Goal: Task Accomplishment & Management: Complete application form

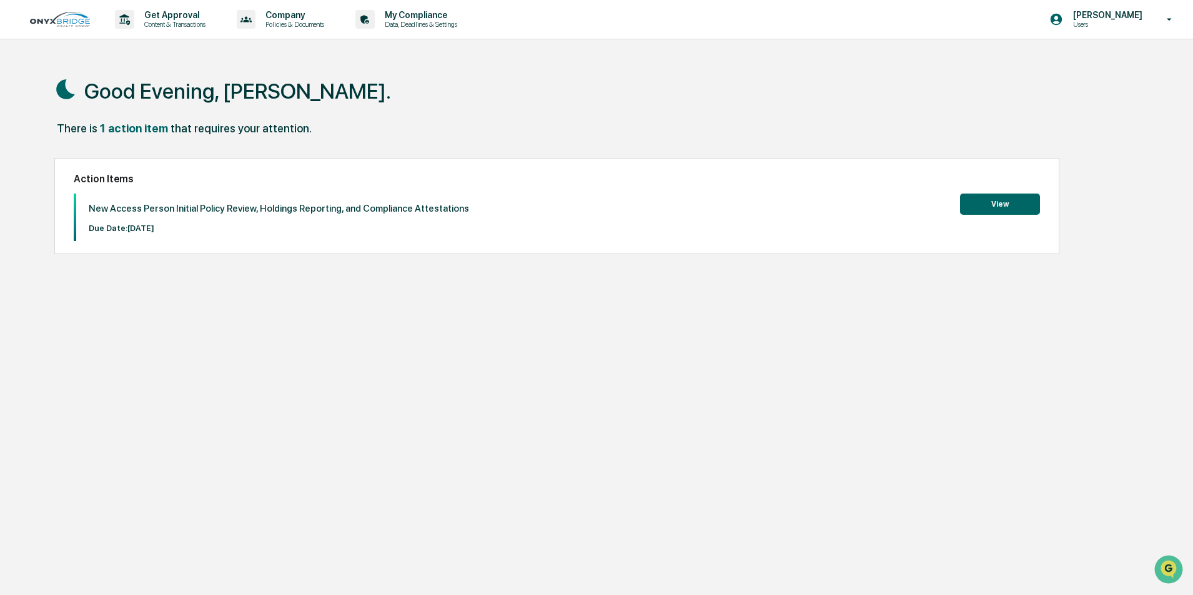
click at [1003, 205] on button "View" at bounding box center [1000, 204] width 80 height 21
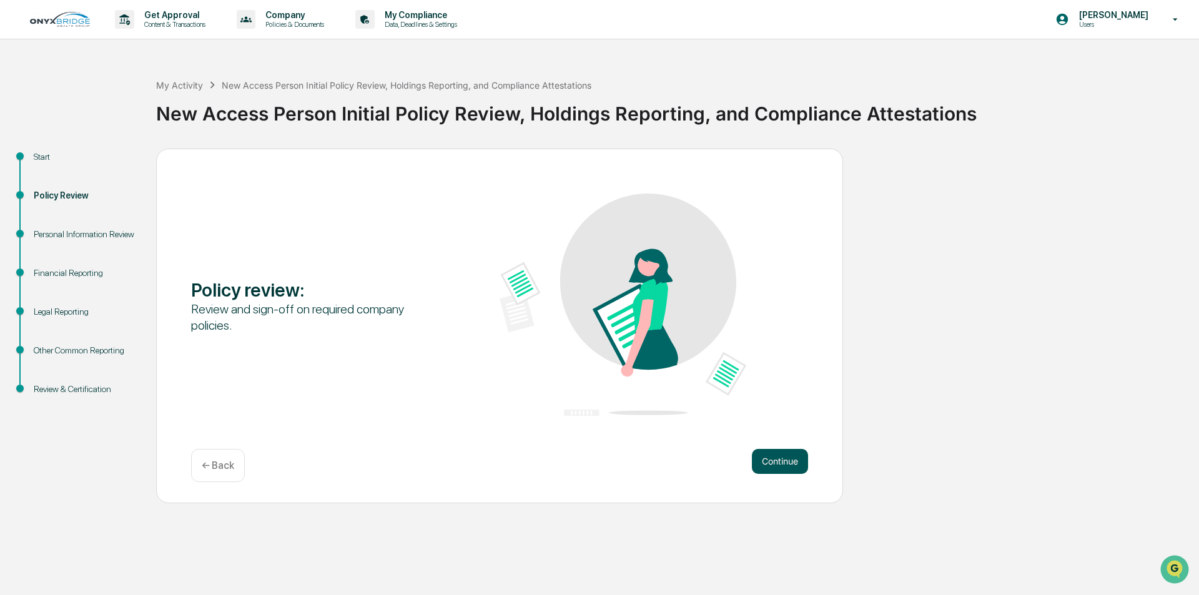
click at [759, 458] on button "Continue" at bounding box center [780, 461] width 56 height 25
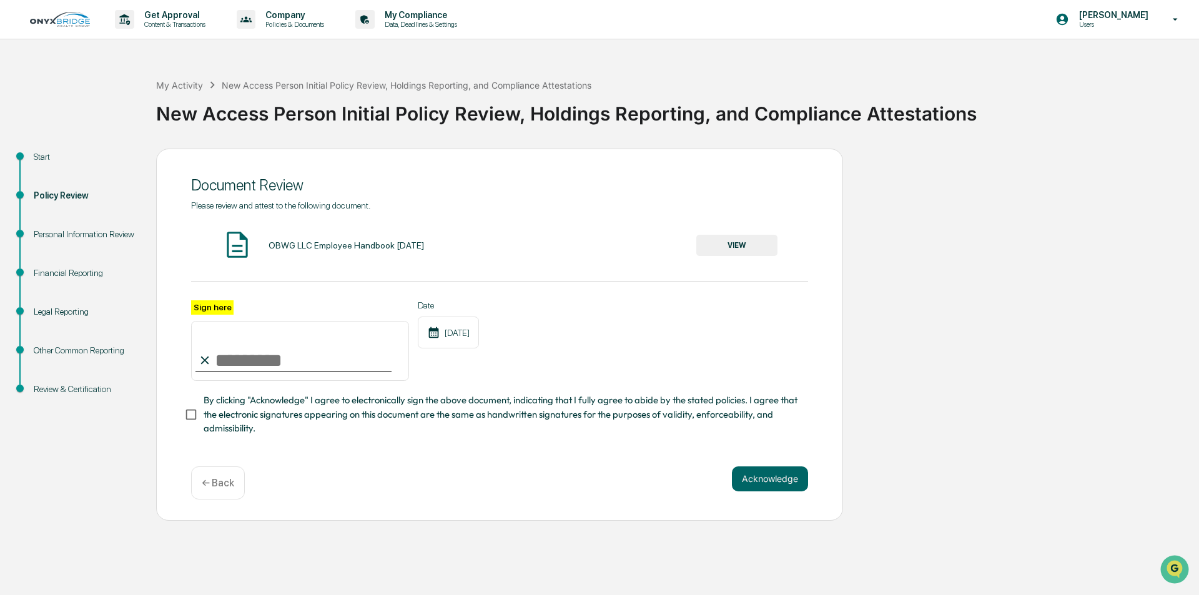
click at [255, 363] on input "Sign here" at bounding box center [300, 351] width 218 height 60
type input "**********"
click at [249, 407] on span "By clicking "Acknowledge" I agree to electronically sign the above document, in…" at bounding box center [501, 414] width 594 height 42
click at [762, 483] on button "Acknowledge" at bounding box center [770, 478] width 76 height 25
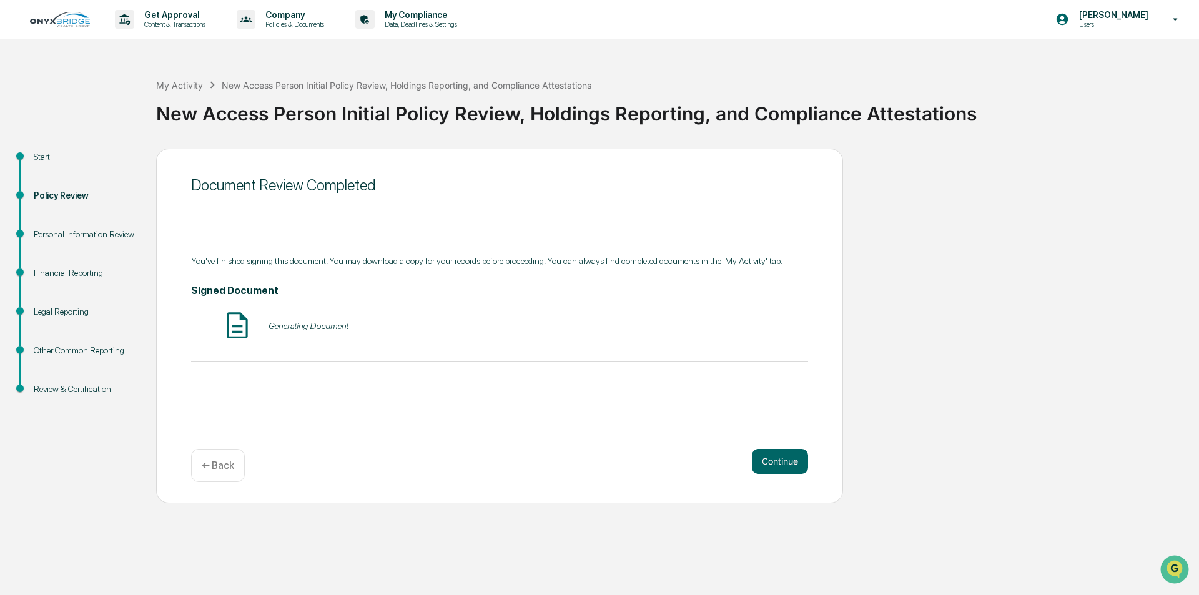
click at [213, 461] on p "← Back" at bounding box center [218, 466] width 32 height 12
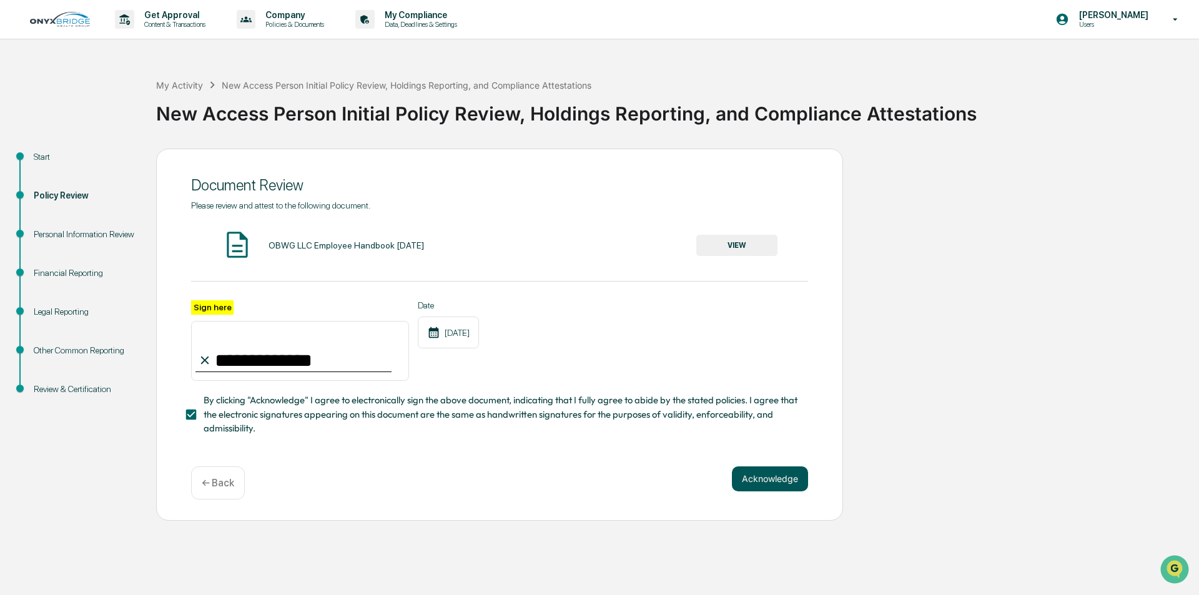
click at [757, 488] on button "Acknowledge" at bounding box center [770, 478] width 76 height 25
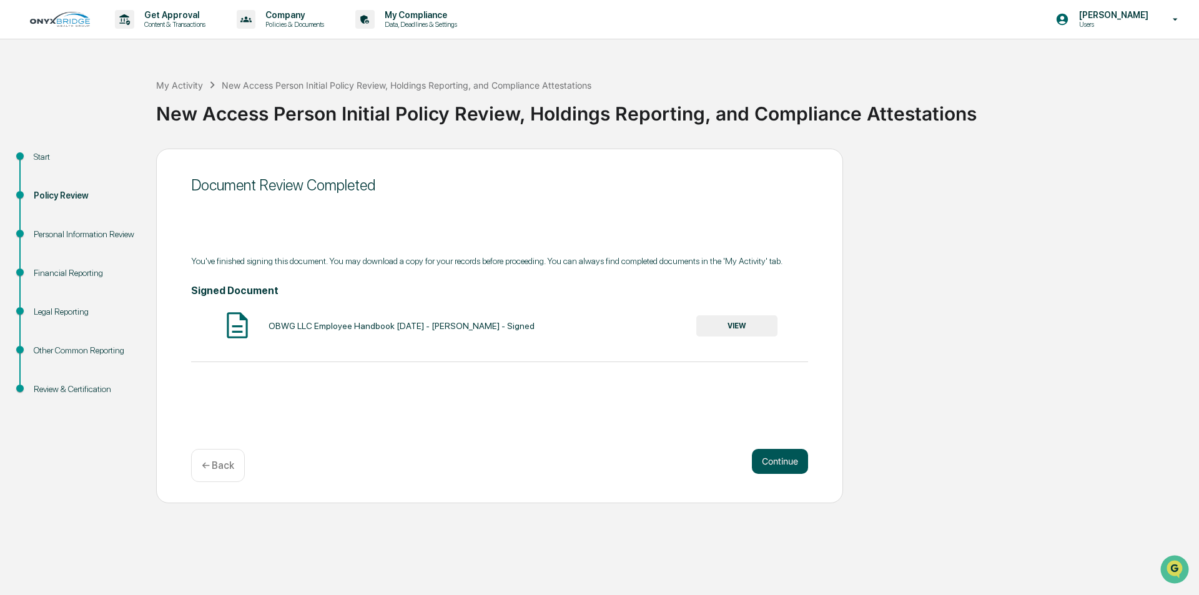
click at [774, 460] on button "Continue" at bounding box center [780, 461] width 56 height 25
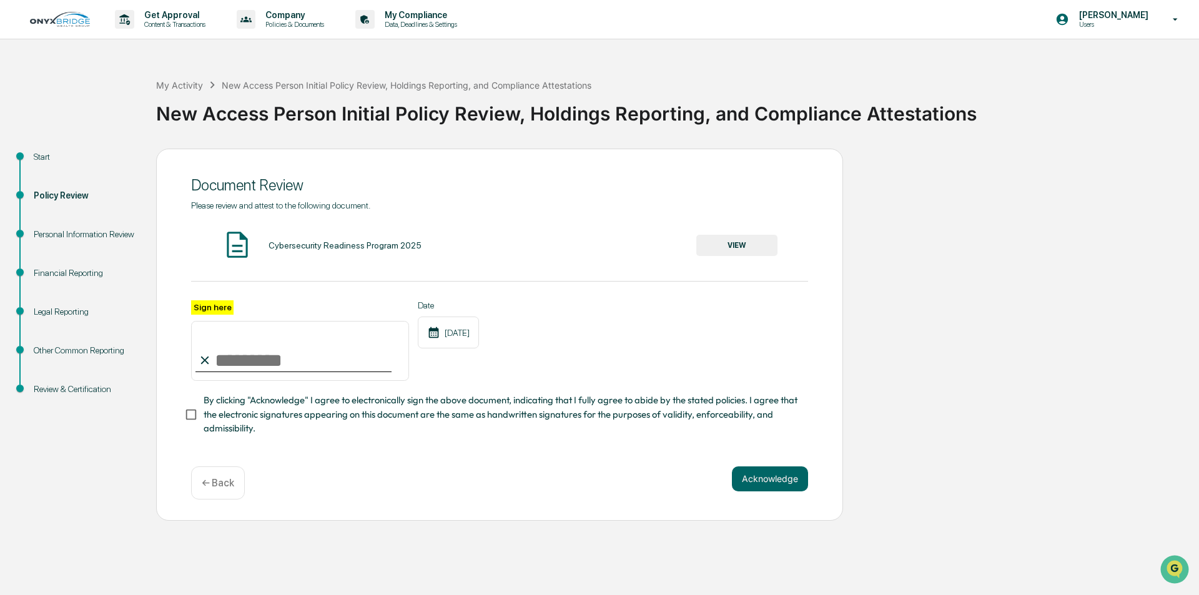
click at [726, 244] on button "VIEW" at bounding box center [736, 245] width 81 height 21
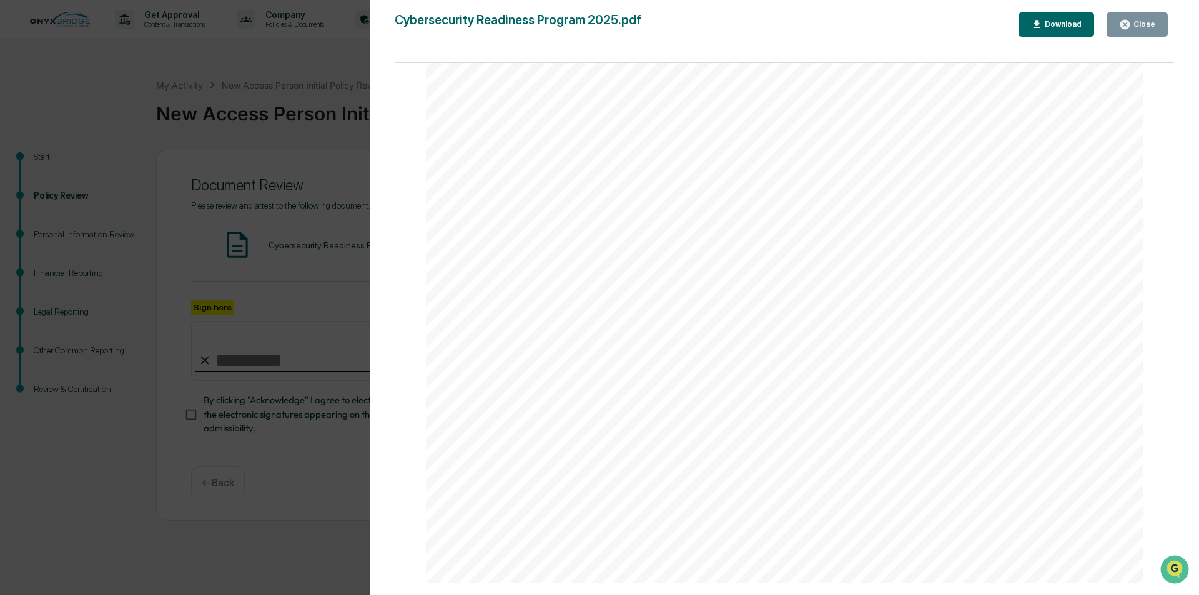
scroll to position [3060, 0]
click at [1061, 26] on div "Download" at bounding box center [1061, 24] width 39 height 9
click at [1130, 29] on icon "button" at bounding box center [1125, 25] width 12 height 12
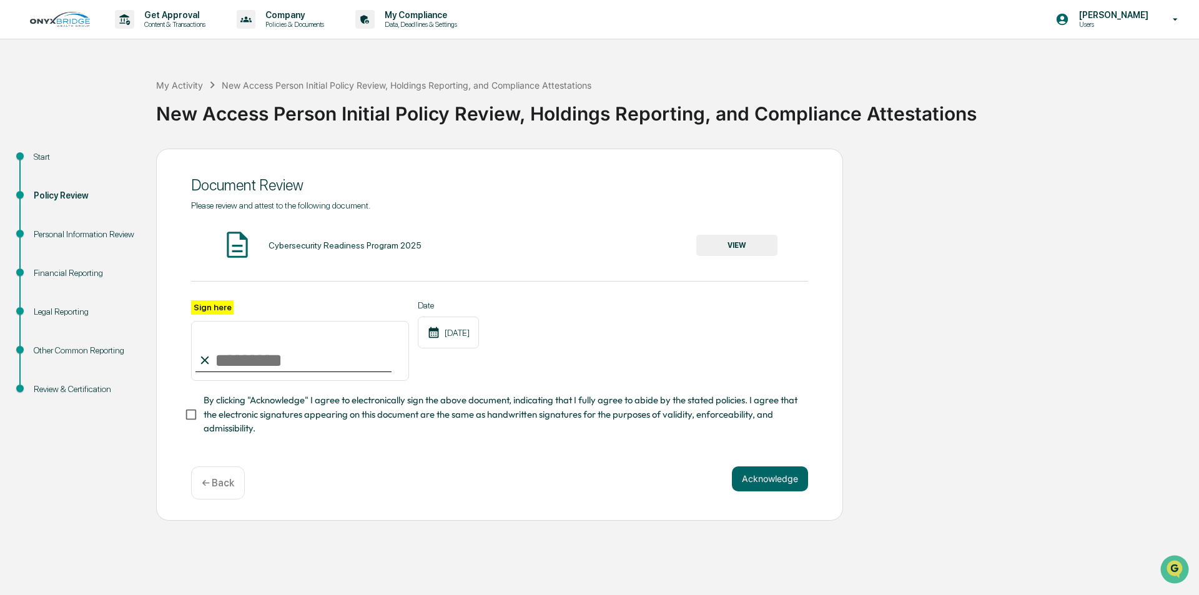
click at [288, 355] on input "Sign here" at bounding box center [300, 351] width 218 height 60
click at [479, 372] on div "Date 09/10/2025" at bounding box center [448, 340] width 61 height 81
click at [240, 362] on input "**********" at bounding box center [300, 351] width 218 height 60
click at [244, 360] on input "**********" at bounding box center [300, 351] width 218 height 60
type input "**********"
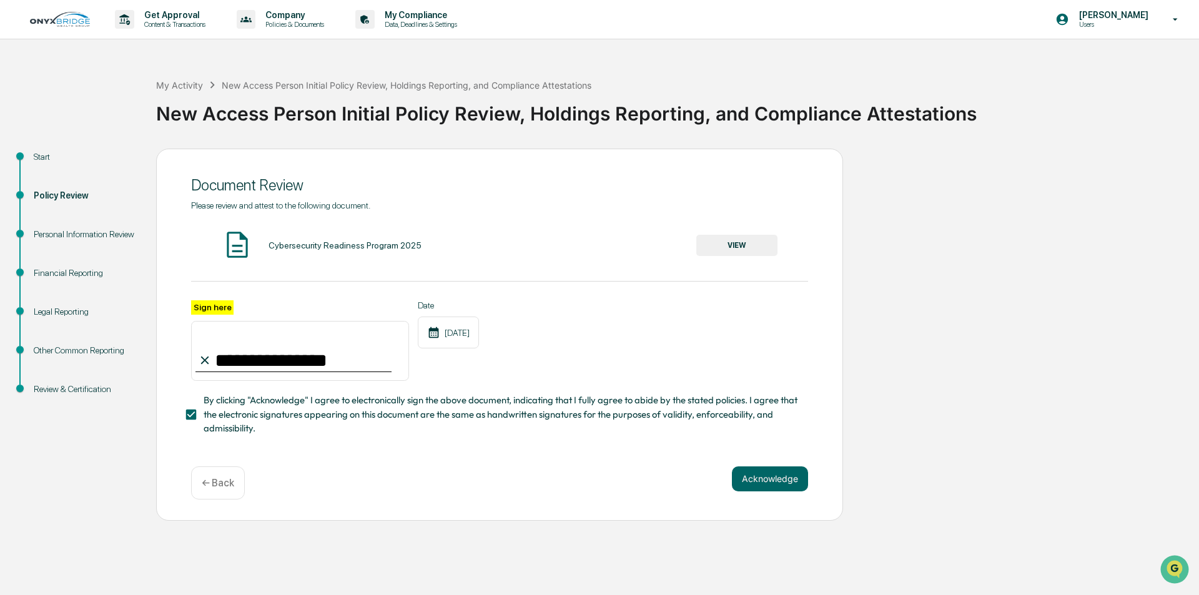
click at [224, 487] on p "← Back" at bounding box center [218, 483] width 32 height 12
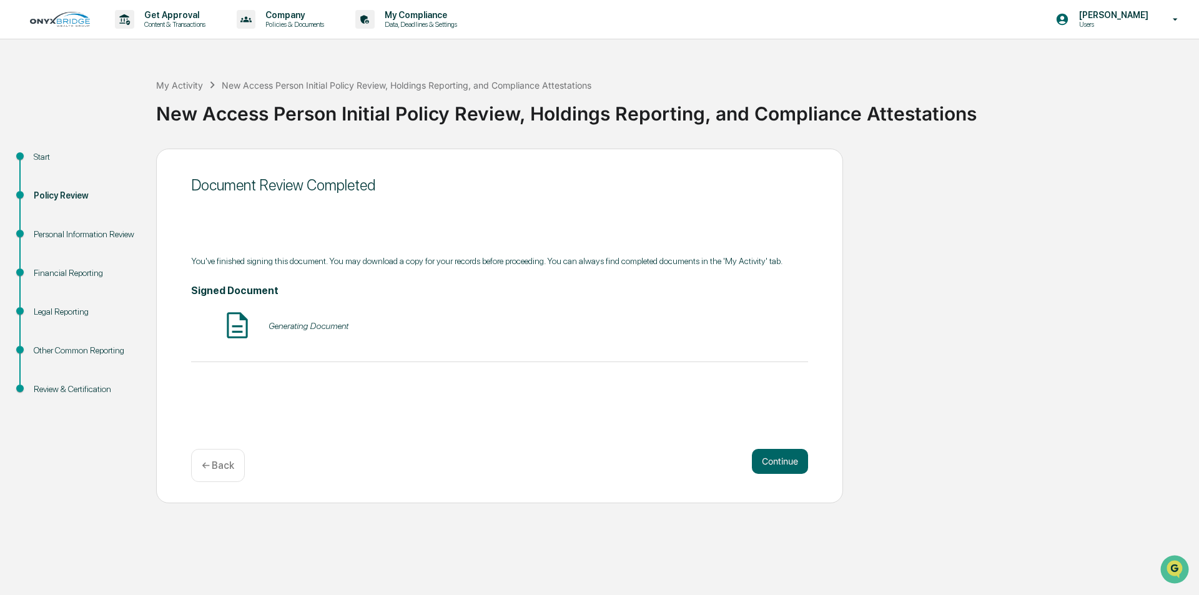
click at [217, 479] on div "← Back" at bounding box center [218, 465] width 54 height 33
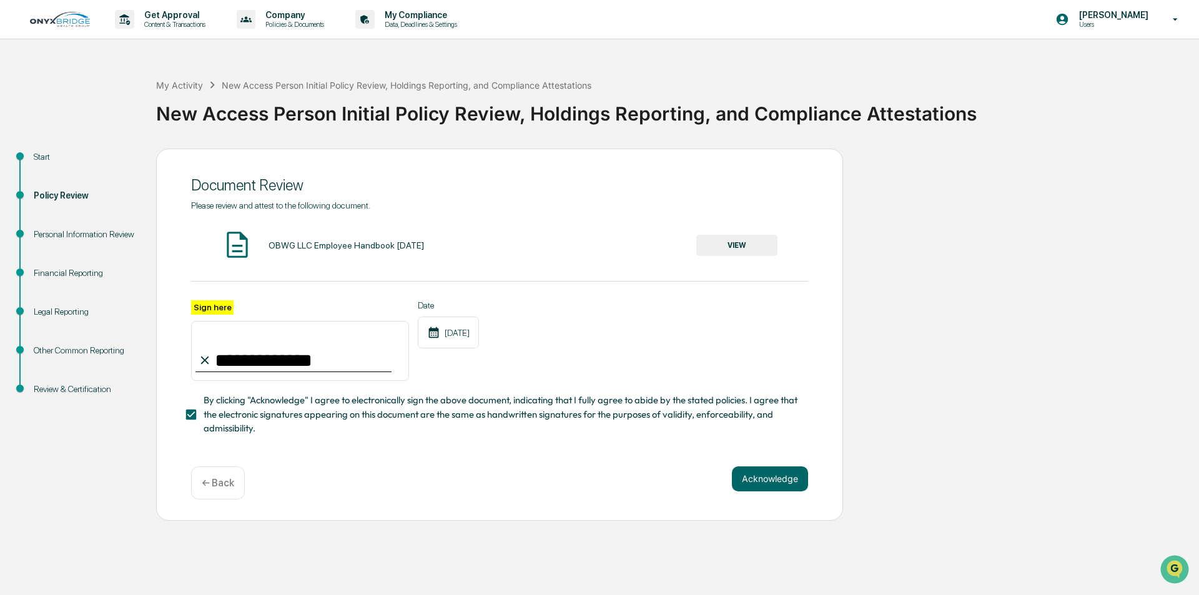
click at [277, 364] on input "**********" at bounding box center [300, 351] width 218 height 60
type input "**********"
click at [423, 473] on div "Acknowledge ← Back" at bounding box center [499, 482] width 617 height 33
click at [749, 481] on button "Acknowledge" at bounding box center [770, 478] width 76 height 25
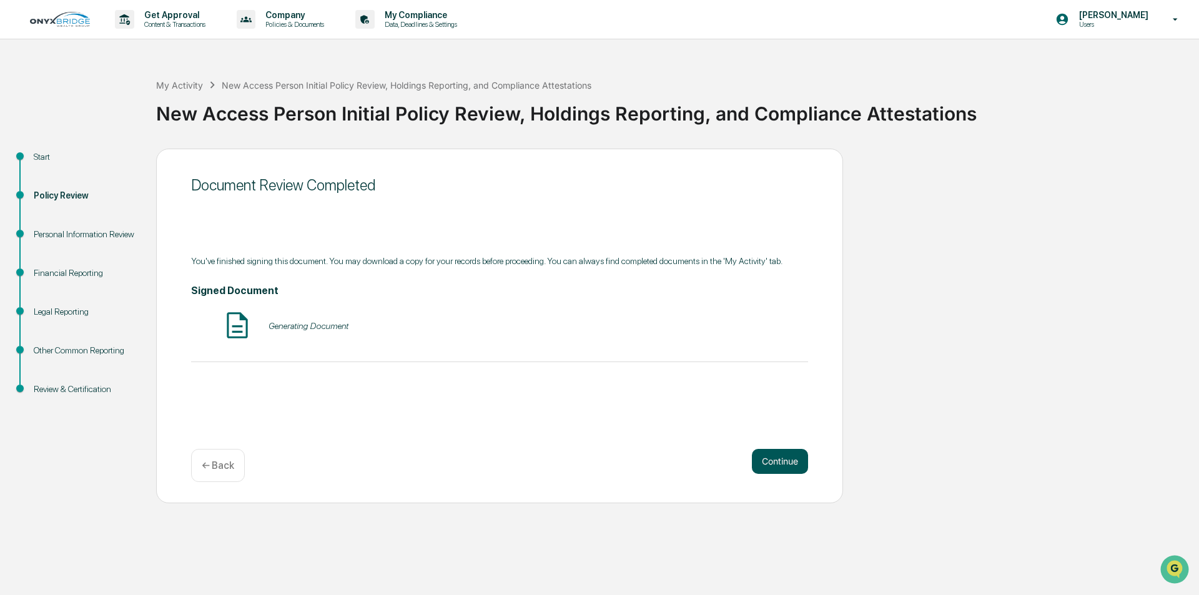
click at [783, 462] on button "Continue" at bounding box center [780, 461] width 56 height 25
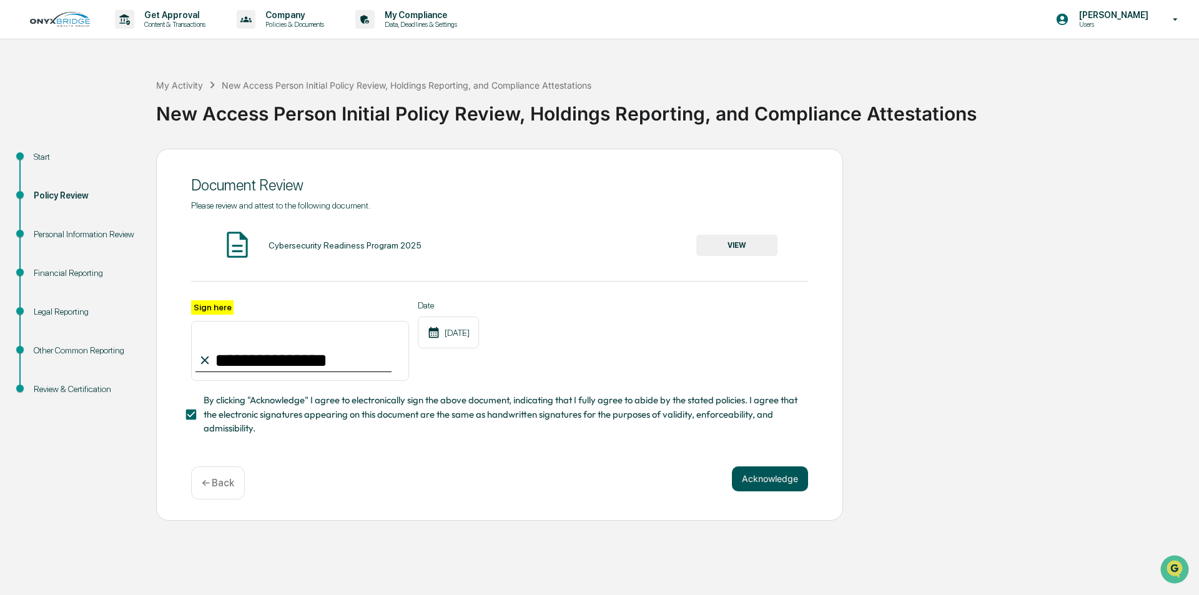
click at [784, 481] on button "Acknowledge" at bounding box center [770, 478] width 76 height 25
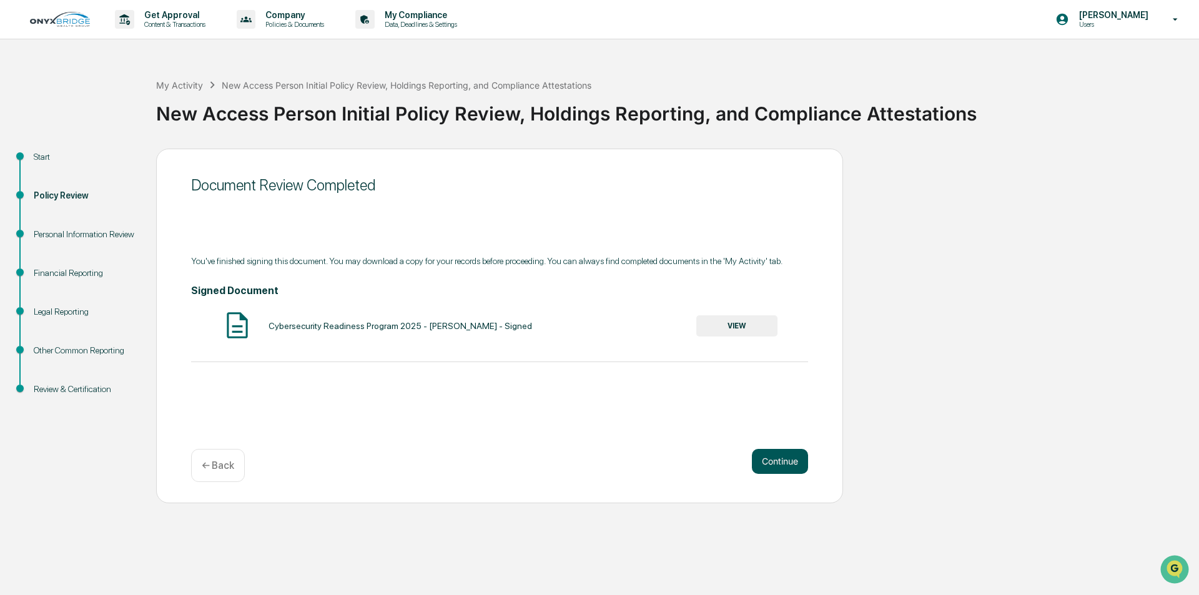
click at [777, 463] on button "Continue" at bounding box center [780, 461] width 56 height 25
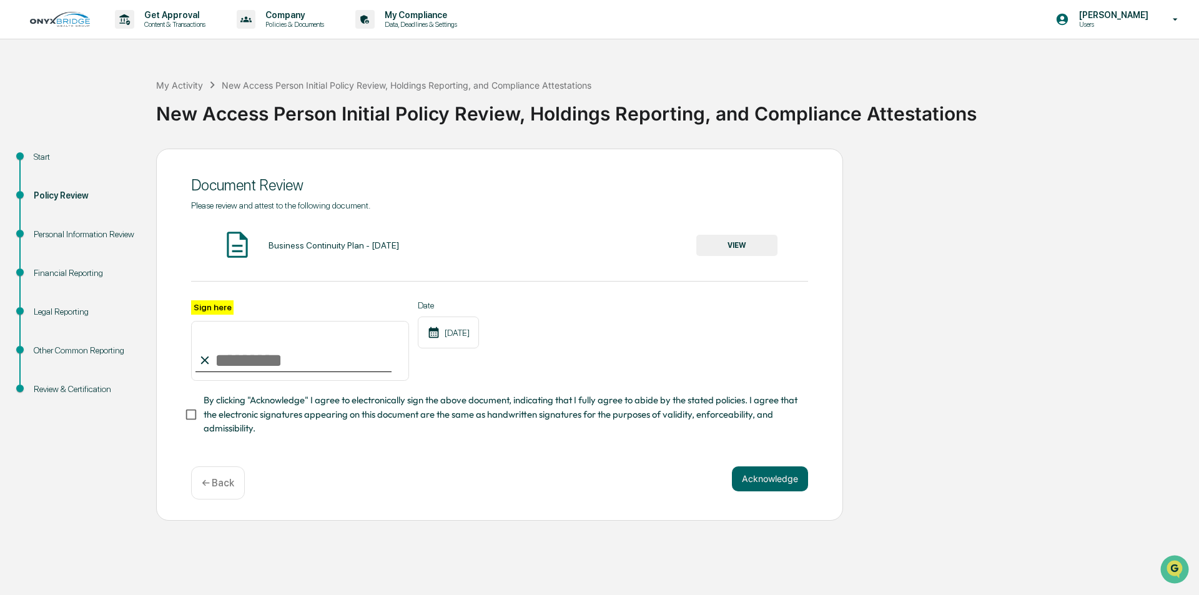
click at [242, 372] on div at bounding box center [293, 371] width 196 height 1
click at [248, 356] on input "Sign here" at bounding box center [300, 351] width 218 height 60
type input "**********"
click at [275, 402] on span "By clicking "Acknowledge" I agree to electronically sign the above document, in…" at bounding box center [501, 414] width 594 height 42
click at [741, 487] on button "Acknowledge" at bounding box center [770, 478] width 76 height 25
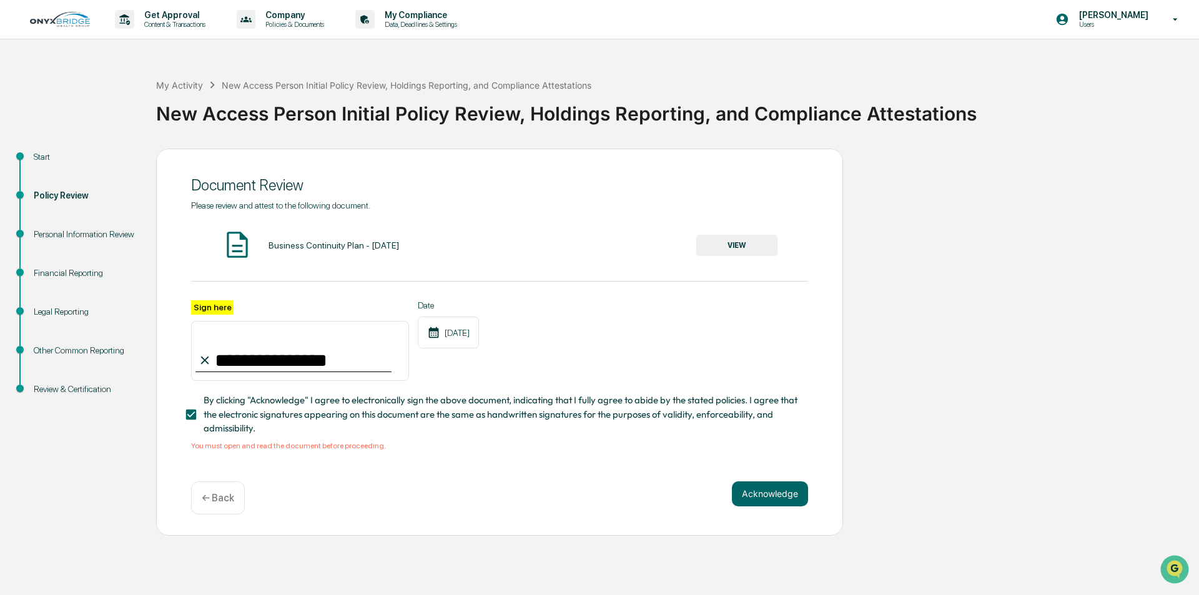
click at [742, 240] on button "VIEW" at bounding box center [736, 245] width 81 height 21
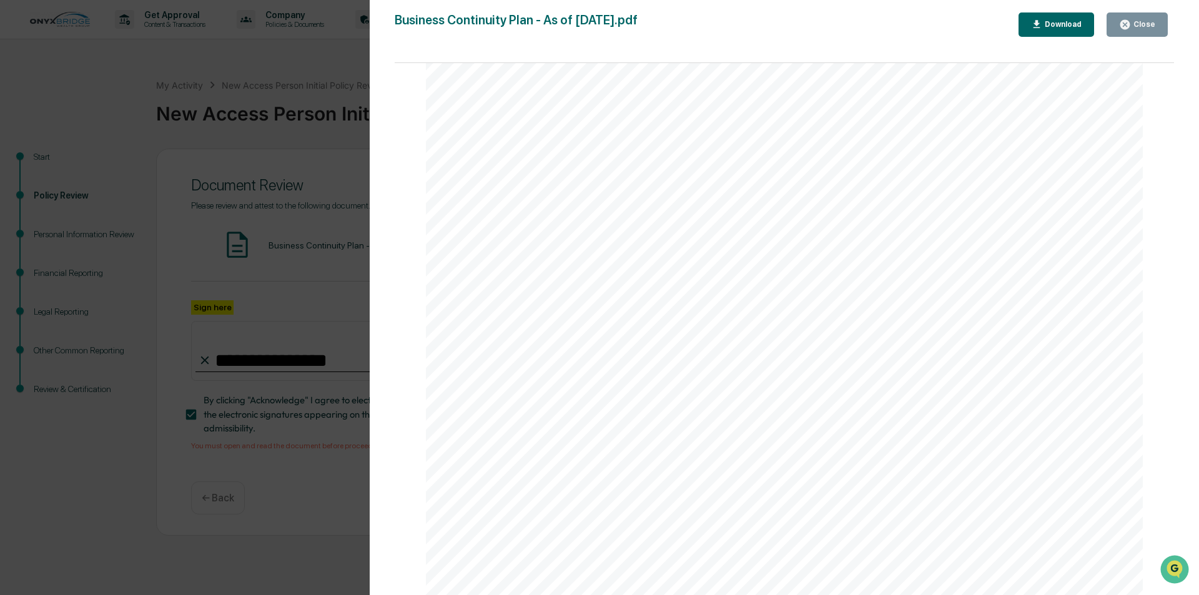
scroll to position [3872, 0]
click at [1057, 27] on div "Download" at bounding box center [1061, 24] width 39 height 9
click at [1138, 26] on div "Close" at bounding box center [1143, 24] width 24 height 9
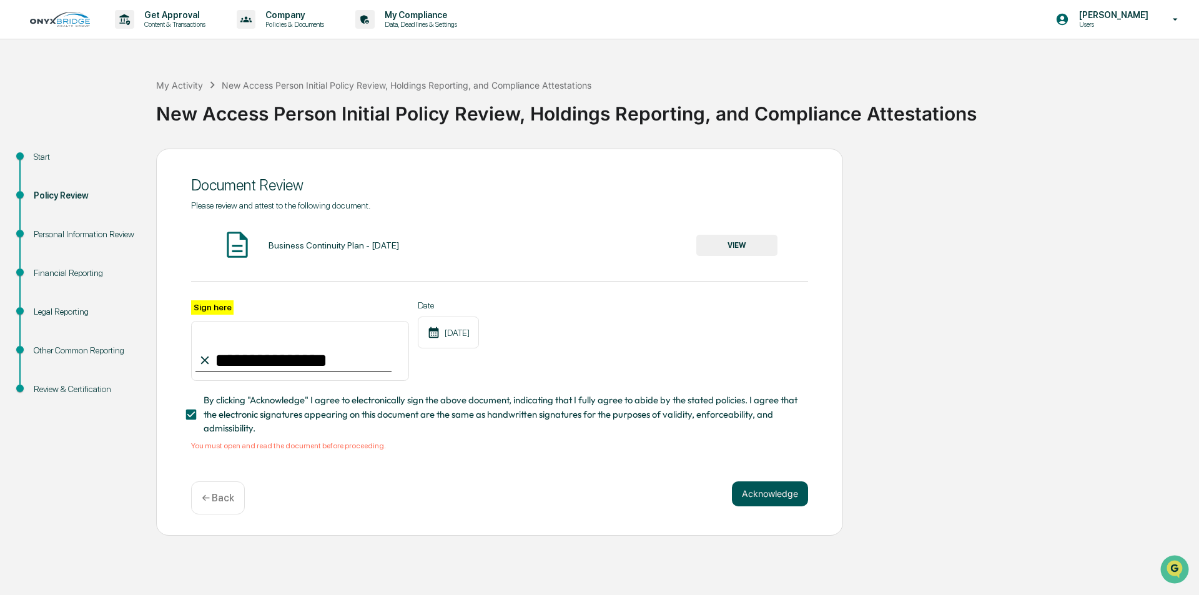
click at [777, 498] on button "Acknowledge" at bounding box center [770, 493] width 76 height 25
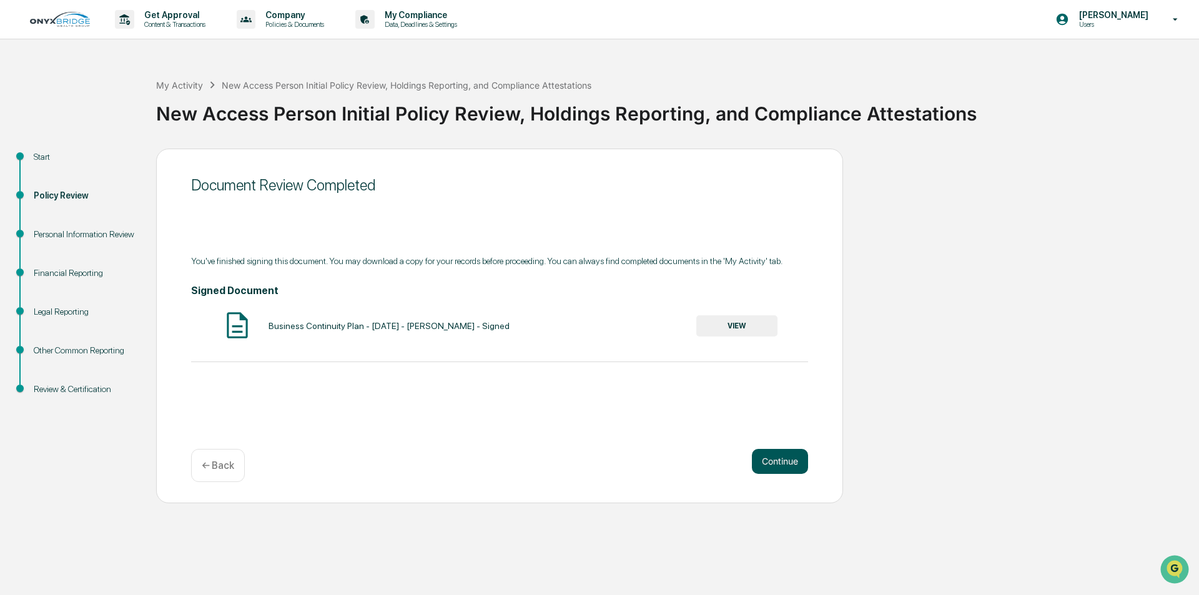
click at [782, 463] on button "Continue" at bounding box center [780, 461] width 56 height 25
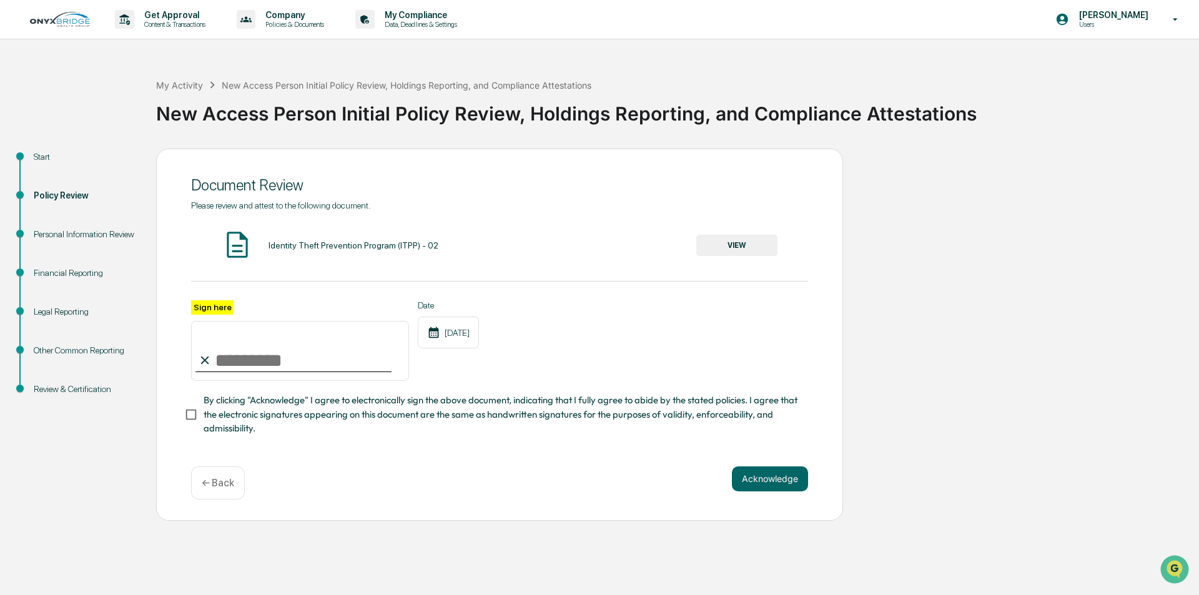
click at [734, 244] on button "VIEW" at bounding box center [736, 245] width 81 height 21
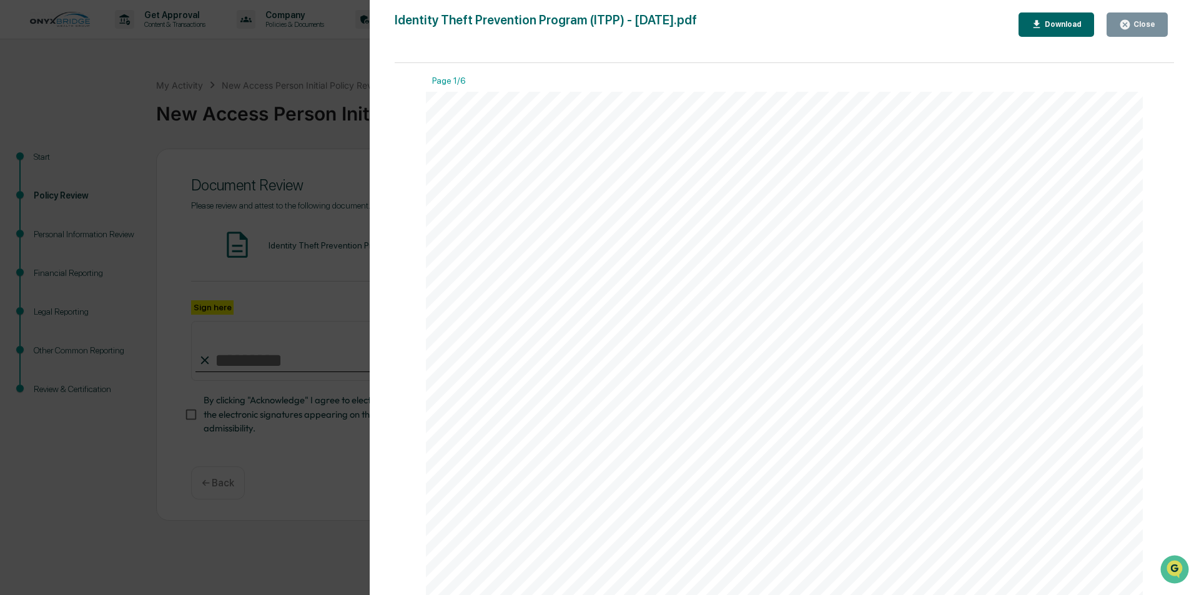
click at [1041, 20] on icon "button" at bounding box center [1037, 25] width 12 height 12
click at [314, 160] on div "Version History 04/01/2024, 09:59 PM Cindy Schlanger Identity Theft Prevention …" at bounding box center [599, 297] width 1199 height 595
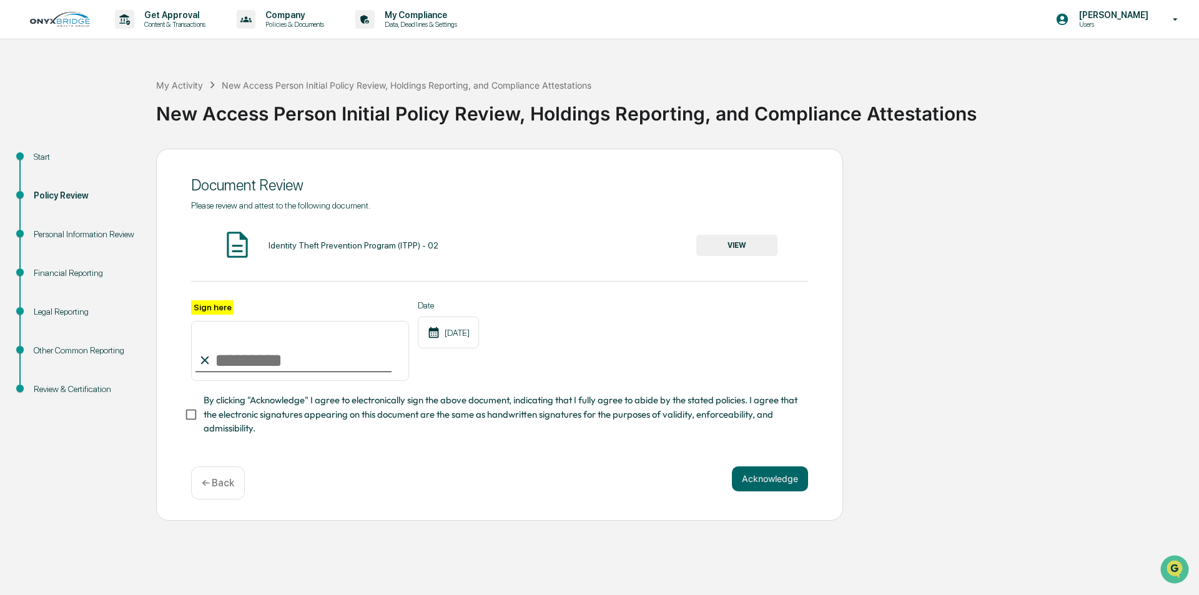
click at [313, 353] on input "Sign here" at bounding box center [300, 351] width 218 height 60
type input "**********"
click at [223, 418] on span "By clicking "Acknowledge" I agree to electronically sign the above document, in…" at bounding box center [501, 414] width 594 height 42
click at [766, 481] on button "Acknowledge" at bounding box center [770, 478] width 76 height 25
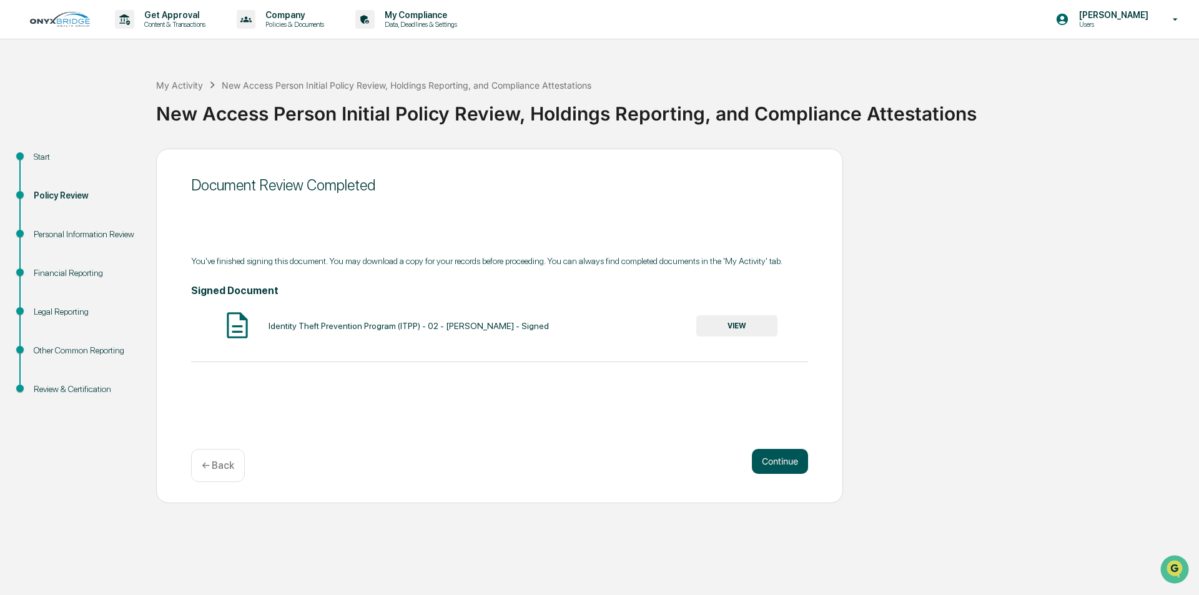
click at [790, 470] on button "Continue" at bounding box center [780, 461] width 56 height 25
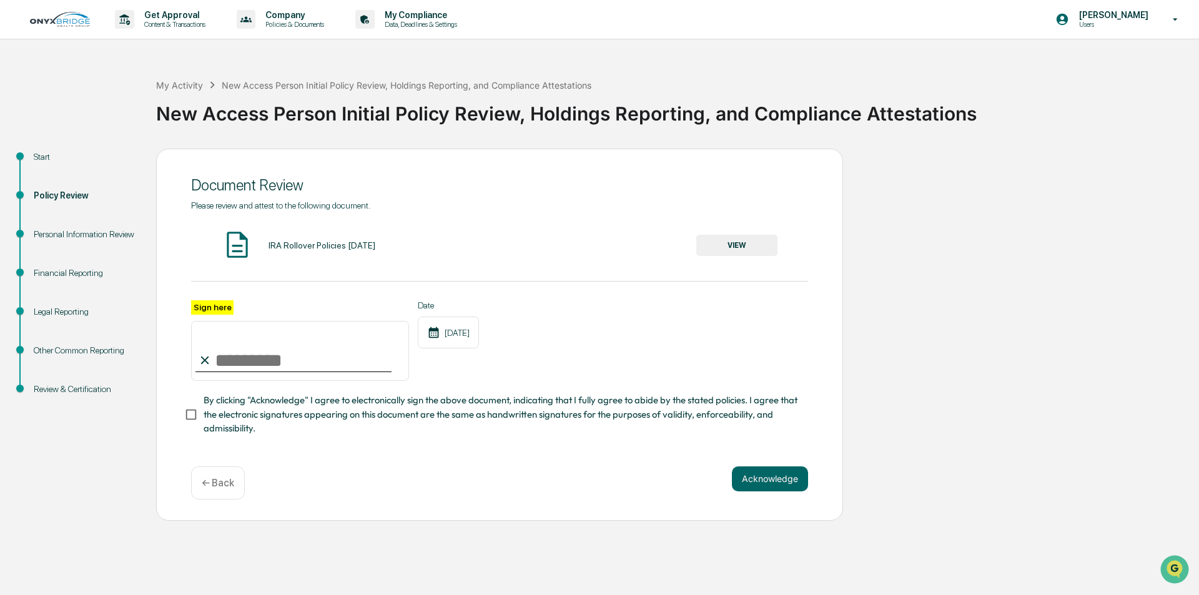
click at [743, 254] on button "VIEW" at bounding box center [736, 245] width 81 height 21
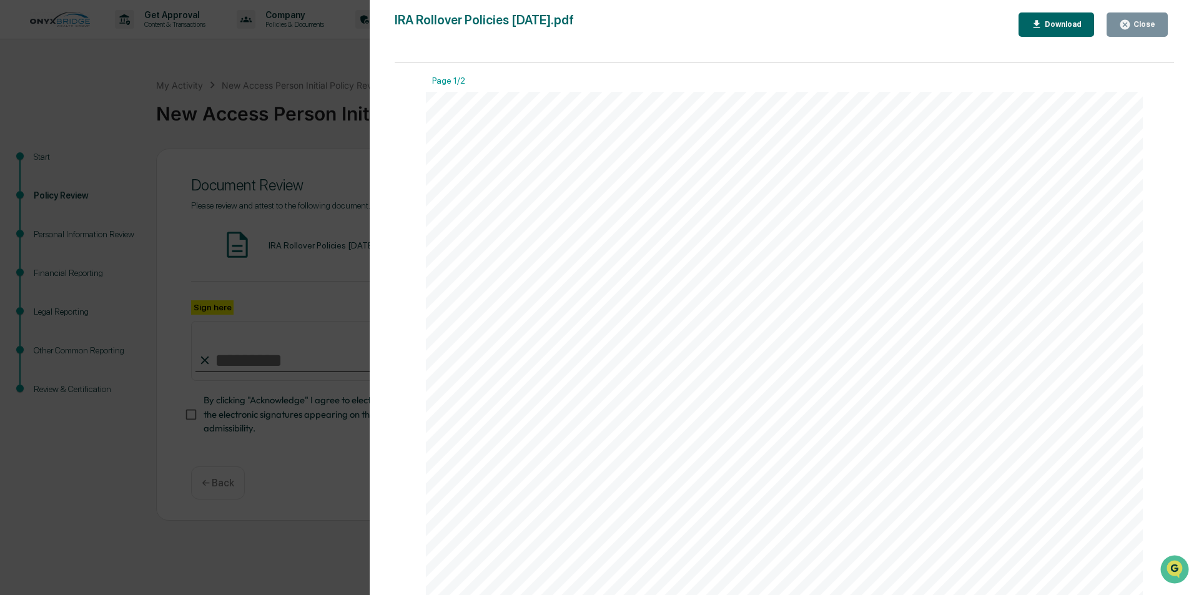
click at [1073, 29] on div "Download" at bounding box center [1061, 24] width 39 height 9
click at [343, 111] on div "Version History 04/01/2024, 09:59 PM Cindy Schlanger IRA Rollover Policies 05-1…" at bounding box center [599, 297] width 1199 height 595
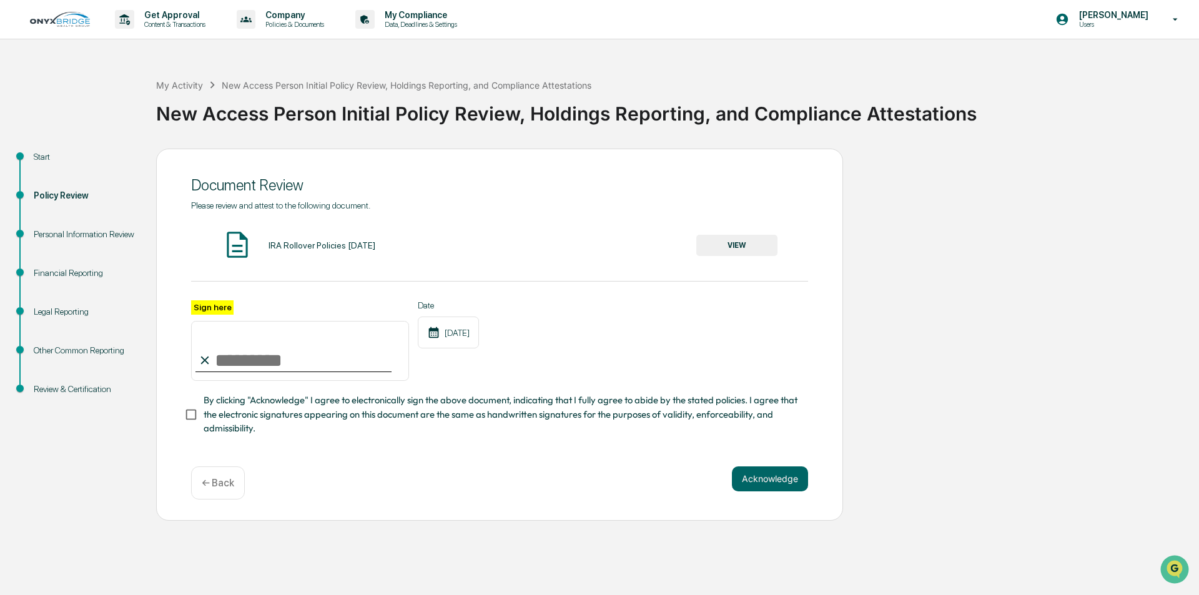
click at [787, 484] on button "Acknowledge" at bounding box center [770, 478] width 76 height 25
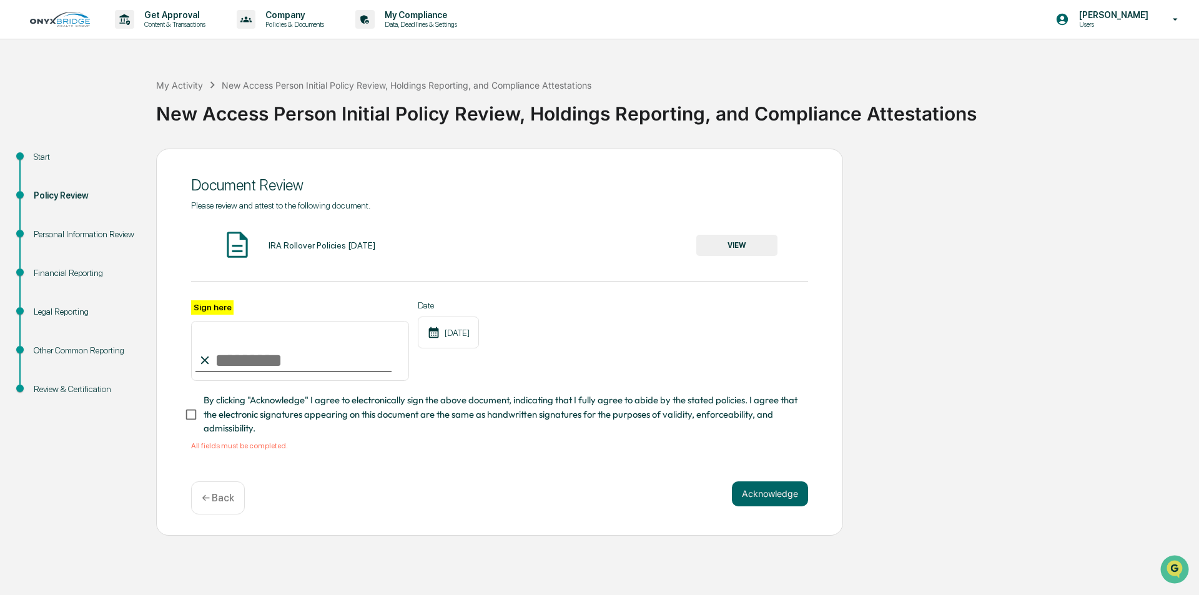
click at [315, 356] on input "Sign here" at bounding box center [300, 351] width 218 height 60
type input "**********"
click at [778, 495] on button "Acknowledge" at bounding box center [770, 493] width 76 height 25
click at [784, 500] on button "Acknowledge" at bounding box center [770, 493] width 76 height 25
click at [183, 415] on div "**********" at bounding box center [499, 342] width 687 height 387
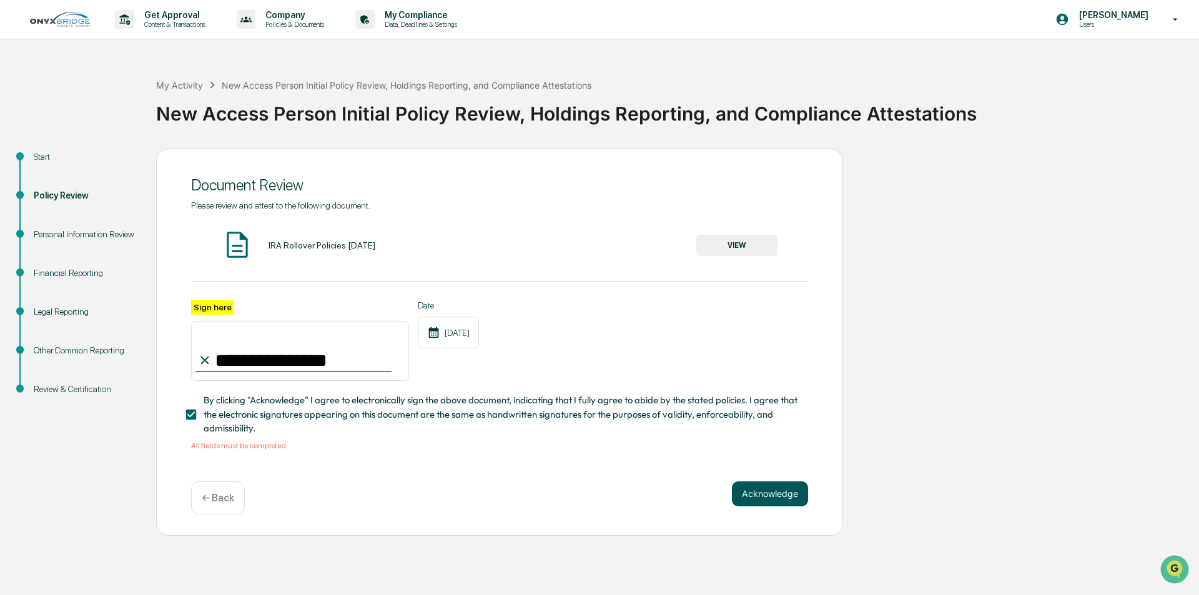
click at [752, 491] on button "Acknowledge" at bounding box center [770, 493] width 76 height 25
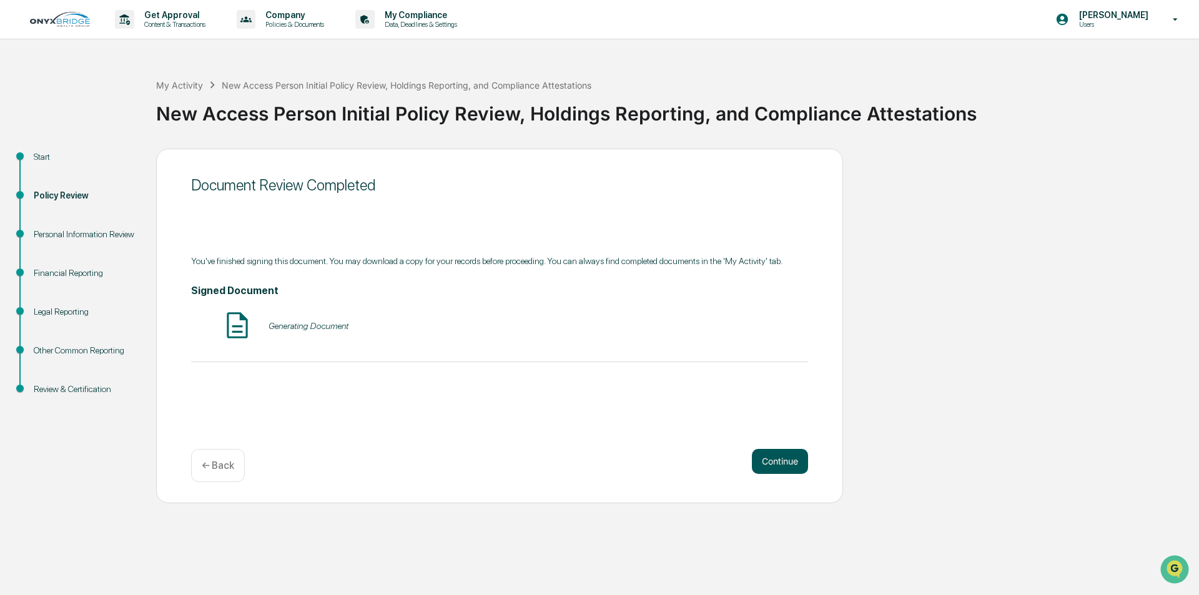
click at [762, 466] on button "Continue" at bounding box center [780, 461] width 56 height 25
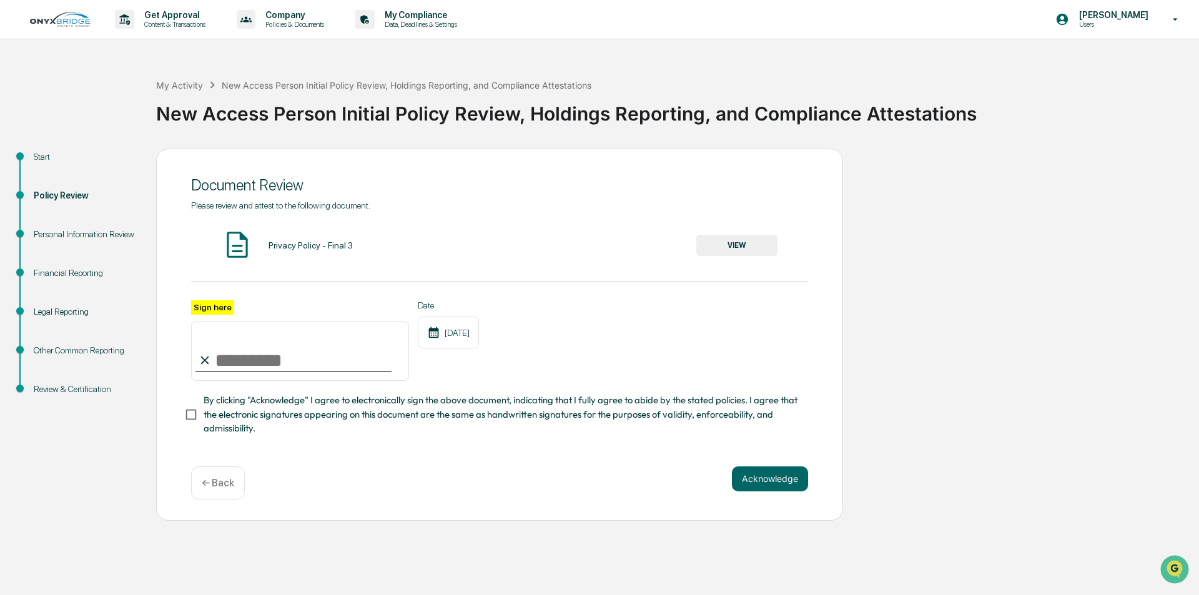
click at [738, 239] on button "VIEW" at bounding box center [736, 245] width 81 height 21
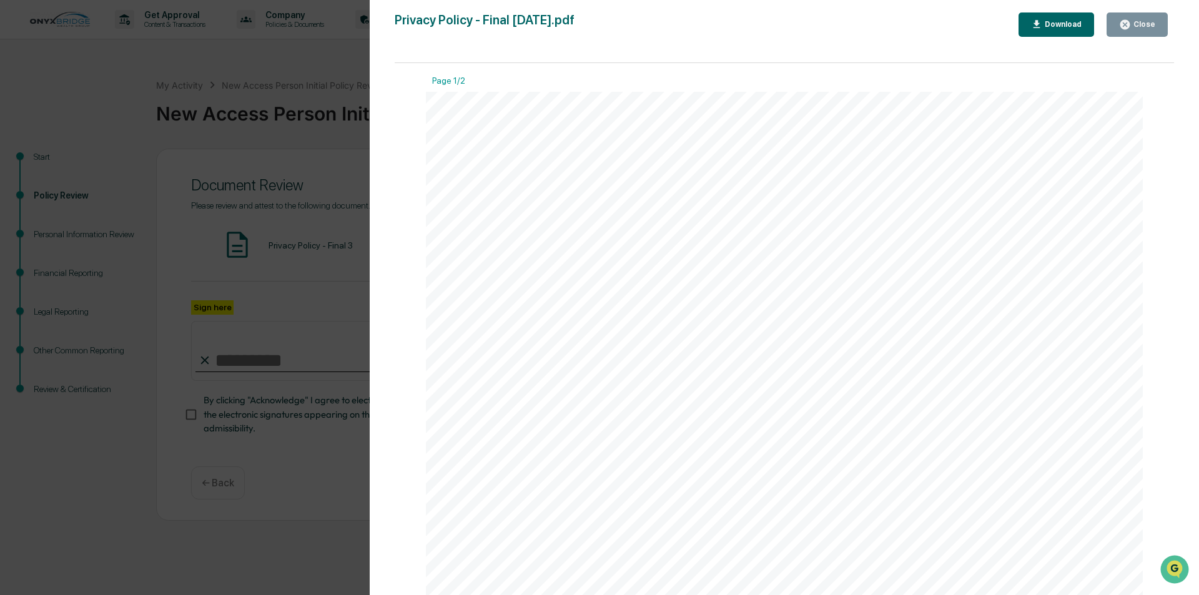
click at [1061, 22] on div "Download" at bounding box center [1061, 24] width 39 height 9
click at [341, 254] on div "Version History 04/01/2024, 09:58 PM Cindy Schlanger Privacy Policy - Final 3.2…" at bounding box center [599, 297] width 1199 height 595
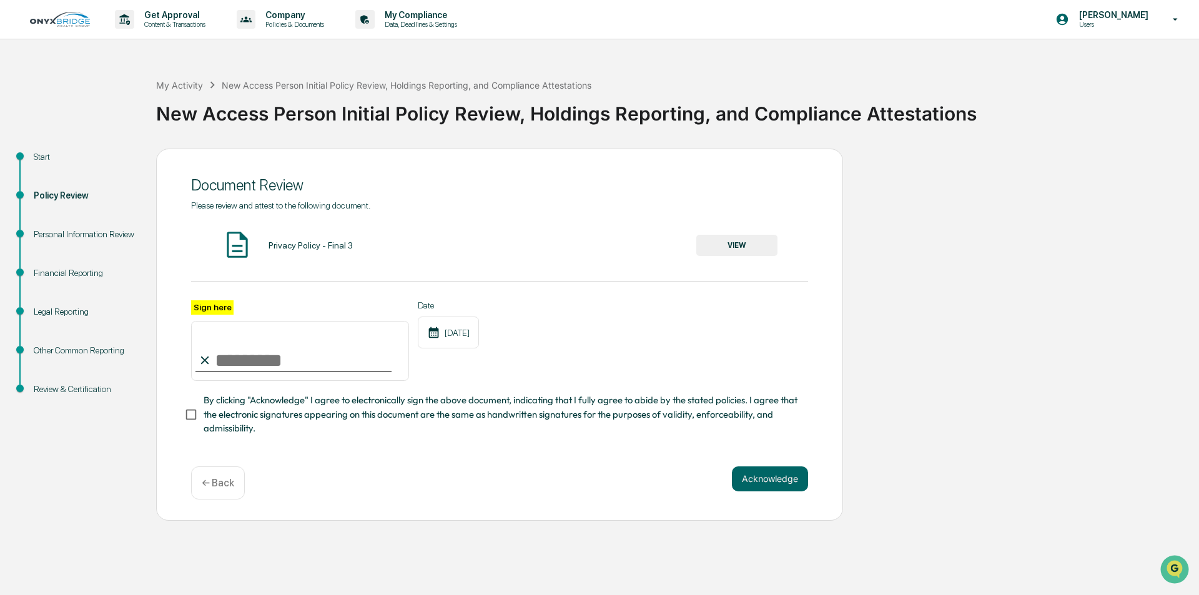
click at [283, 370] on input "Sign here" at bounding box center [300, 351] width 218 height 60
type input "**********"
click at [754, 485] on button "Acknowledge" at bounding box center [770, 478] width 76 height 25
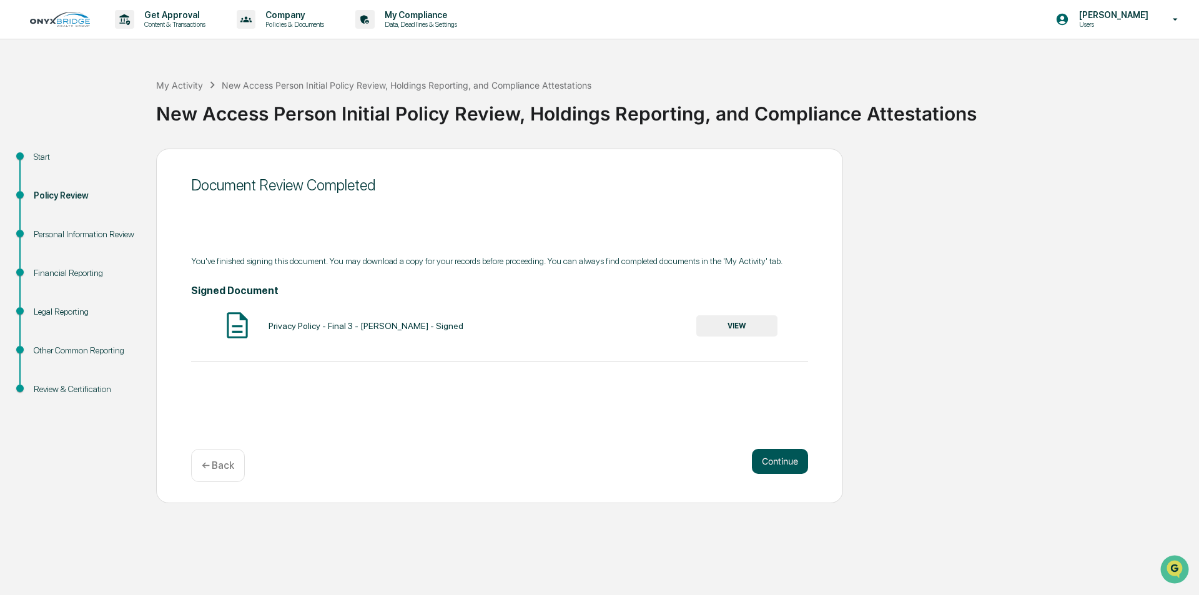
click at [776, 461] on button "Continue" at bounding box center [780, 461] width 56 height 25
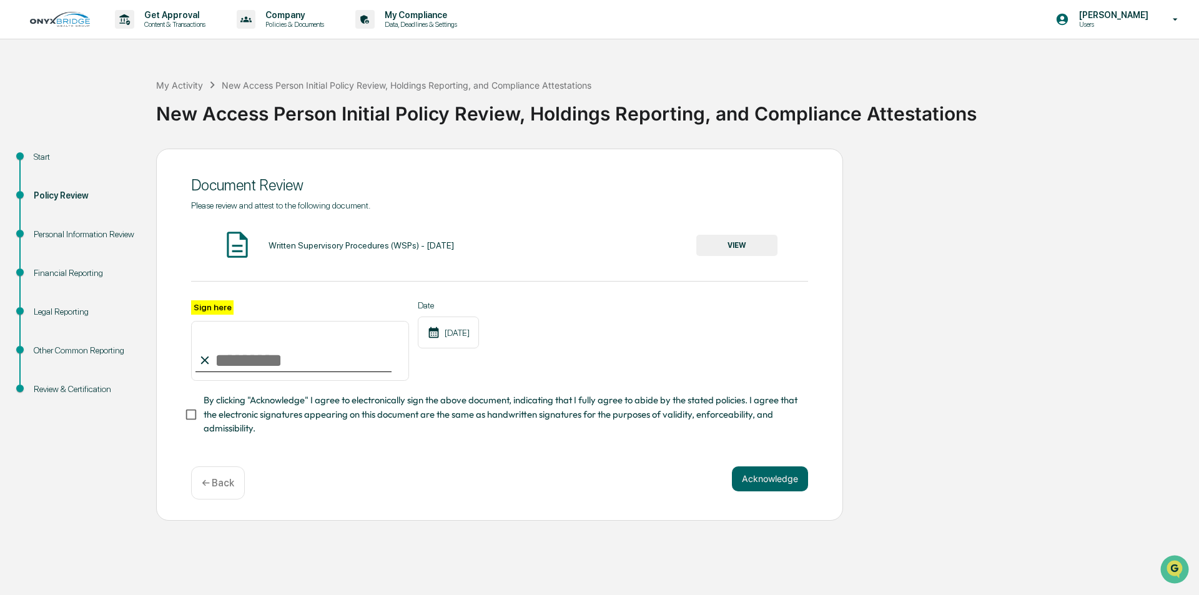
click at [707, 250] on button "VIEW" at bounding box center [736, 245] width 81 height 21
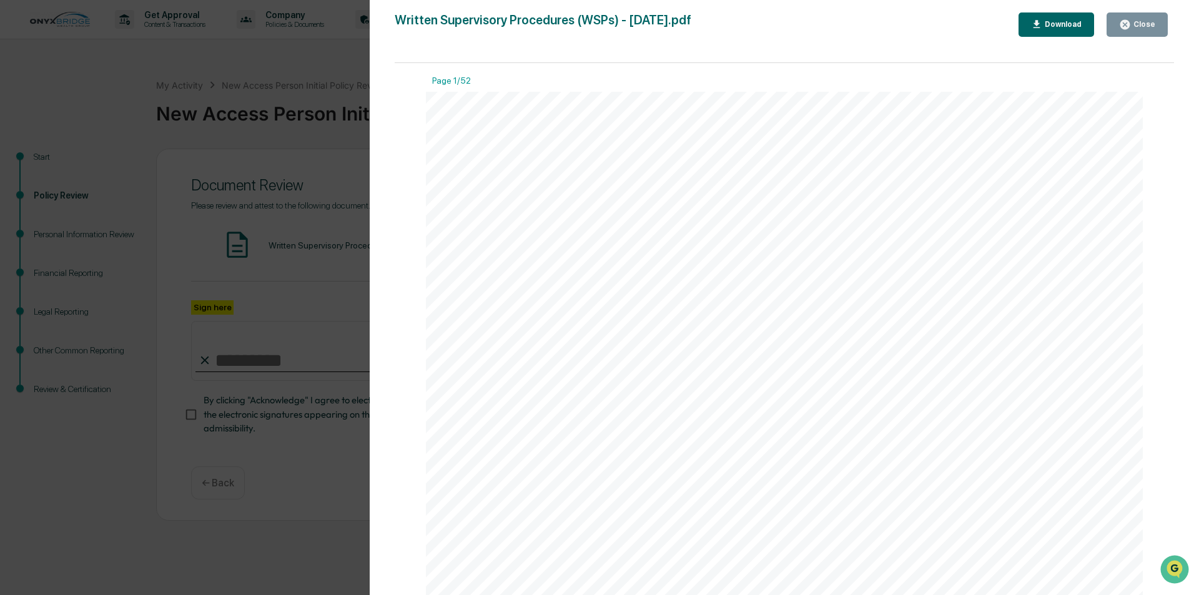
click at [1047, 26] on div "Download" at bounding box center [1061, 24] width 39 height 9
click at [1136, 25] on div "Close" at bounding box center [1143, 24] width 24 height 9
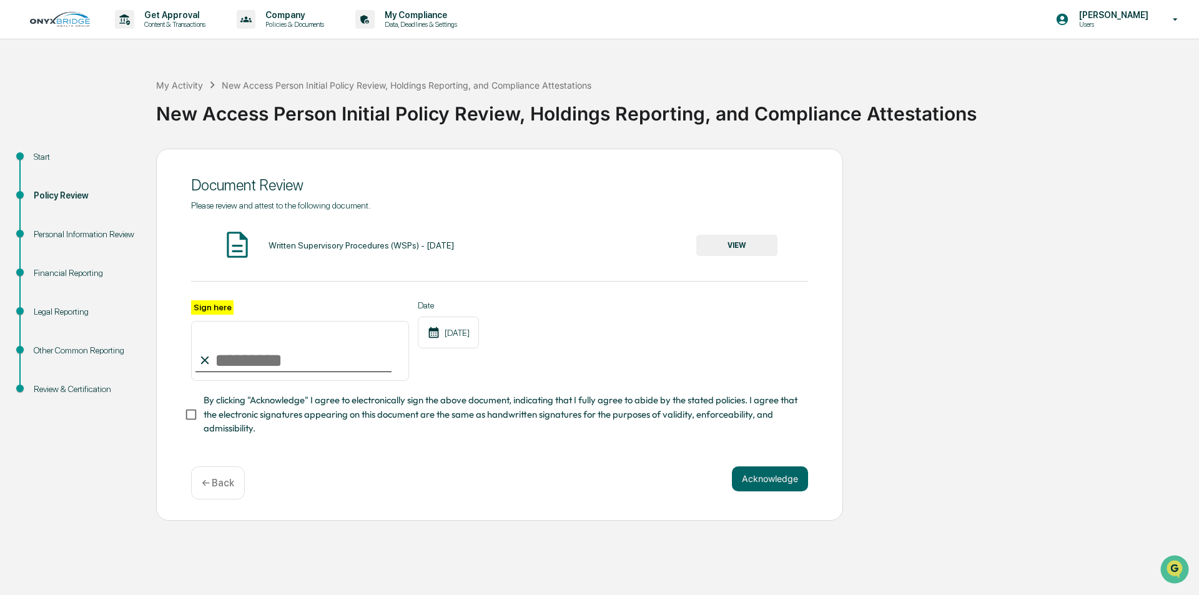
click at [337, 341] on input "Sign here" at bounding box center [300, 351] width 218 height 60
type input "**********"
click at [267, 413] on span "By clicking "Acknowledge" I agree to electronically sign the above document, in…" at bounding box center [501, 414] width 594 height 42
click at [767, 483] on button "Acknowledge" at bounding box center [770, 478] width 76 height 25
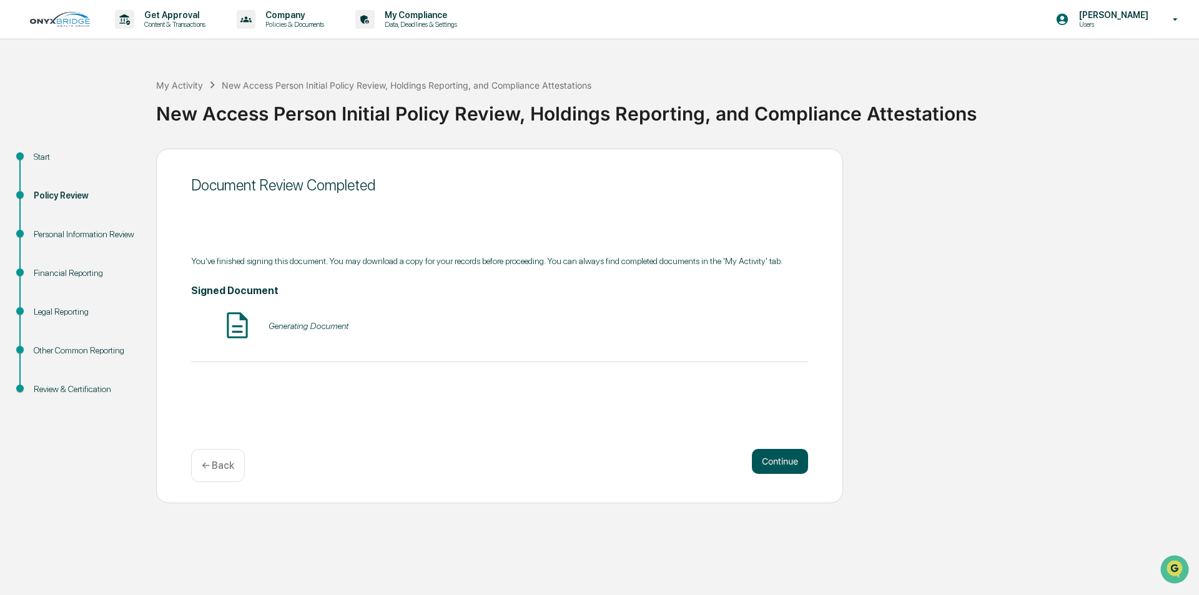
click at [780, 458] on button "Continue" at bounding box center [780, 461] width 56 height 25
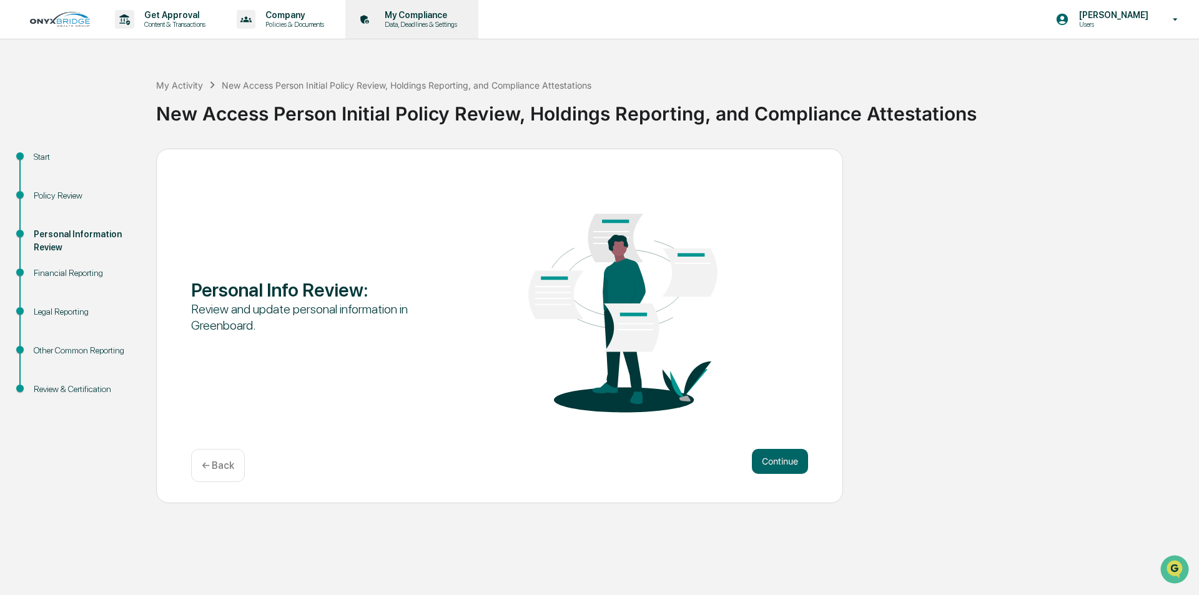
click at [415, 9] on div "My Compliance Data, Deadlines & Settings" at bounding box center [410, 19] width 121 height 39
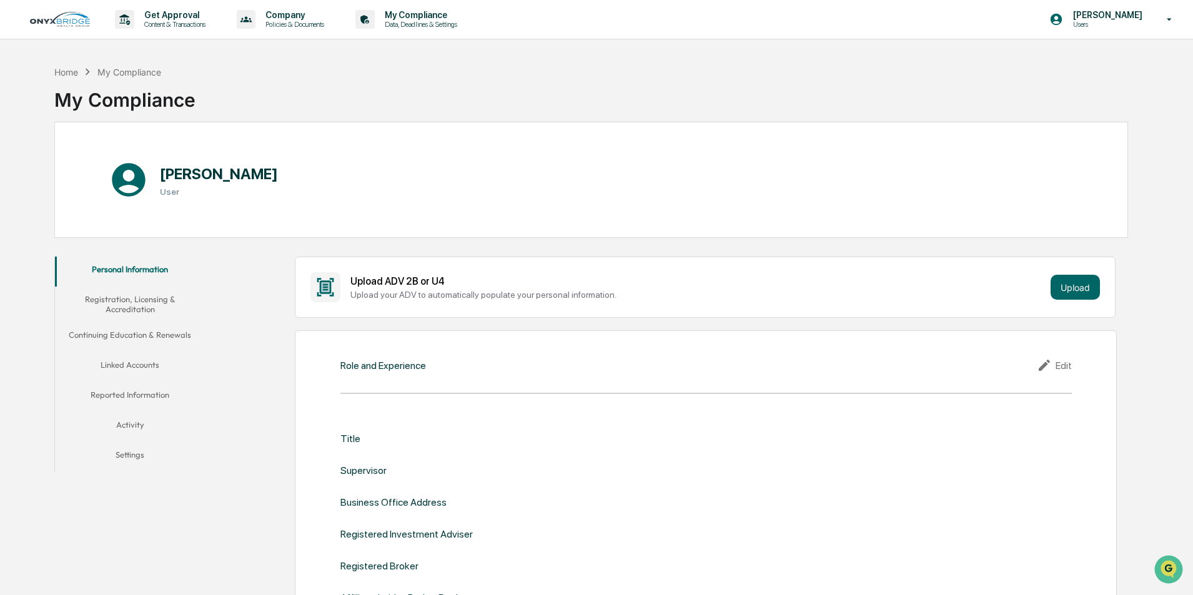
click at [81, 19] on img at bounding box center [60, 19] width 60 height 15
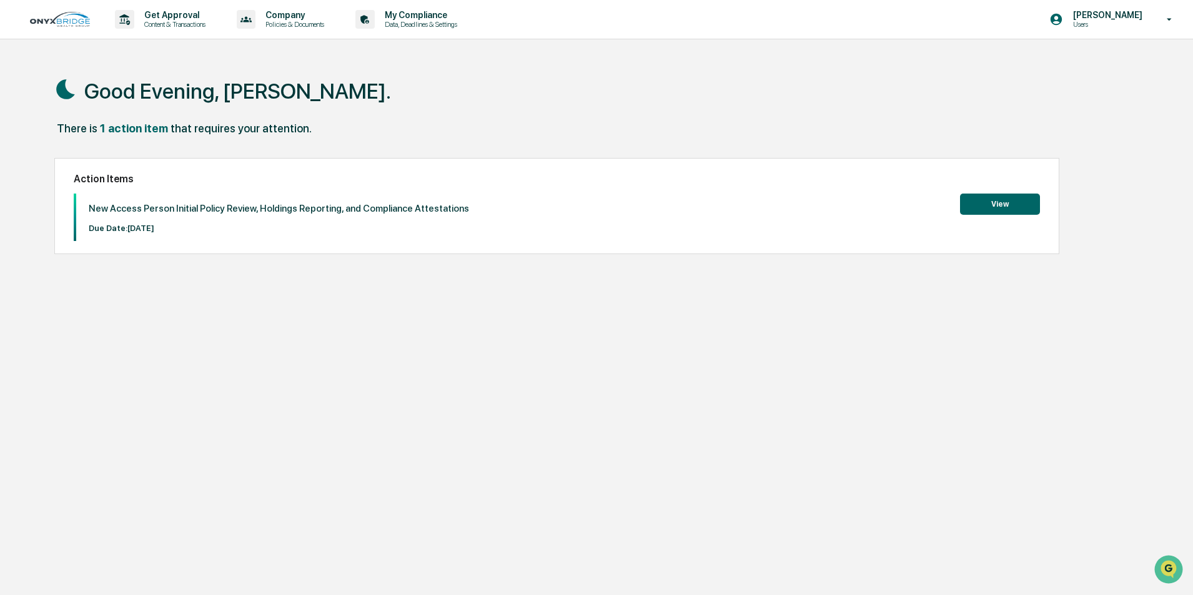
click at [1022, 205] on button "View" at bounding box center [1000, 204] width 80 height 21
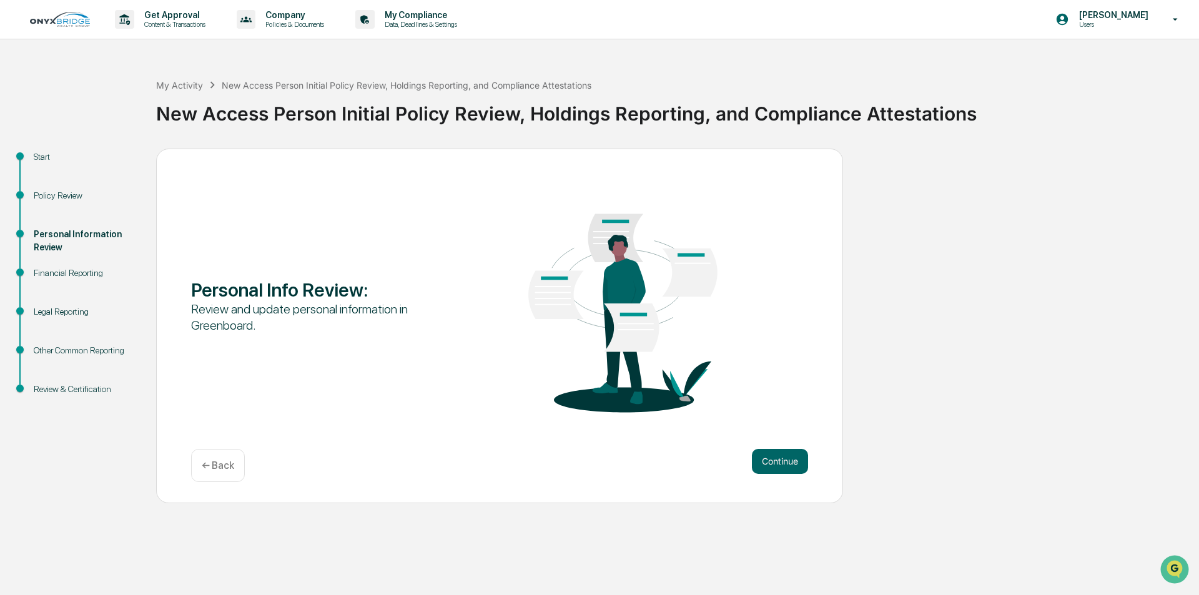
click at [217, 467] on p "← Back" at bounding box center [218, 466] width 32 height 12
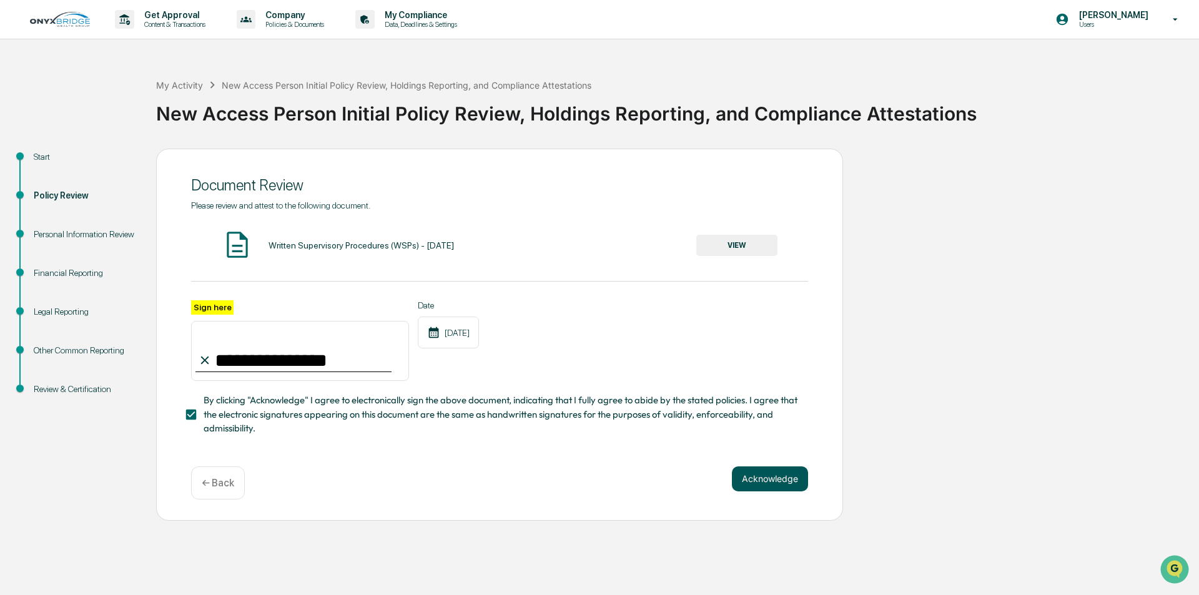
click at [781, 481] on button "Acknowledge" at bounding box center [770, 478] width 76 height 25
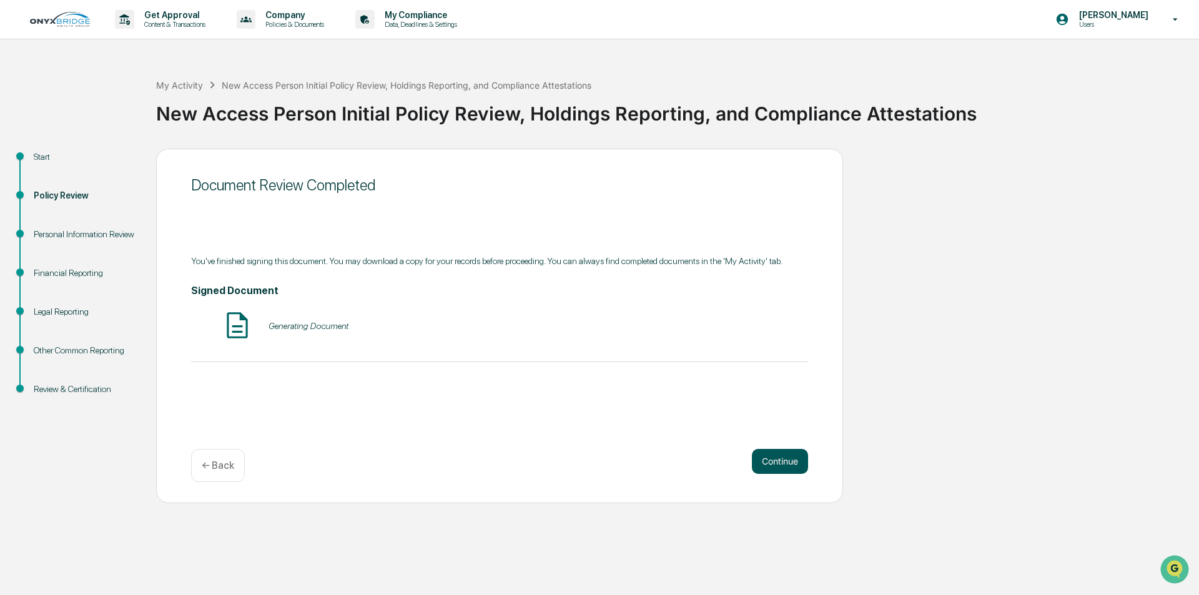
click at [799, 470] on button "Continue" at bounding box center [780, 461] width 56 height 25
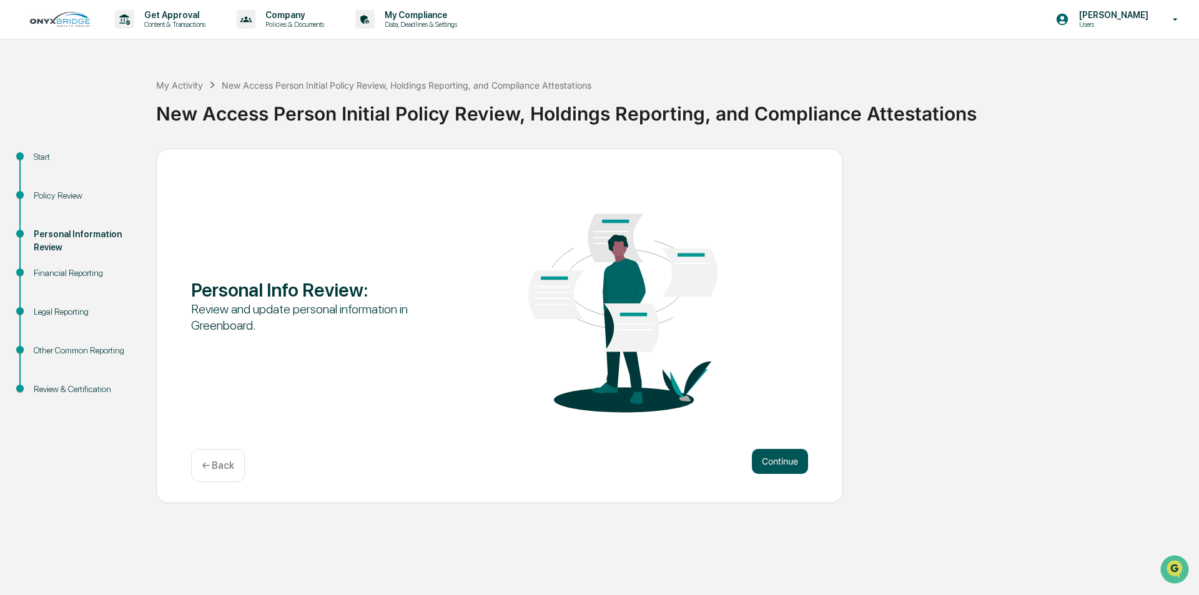
click at [777, 451] on button "Continue" at bounding box center [780, 461] width 56 height 25
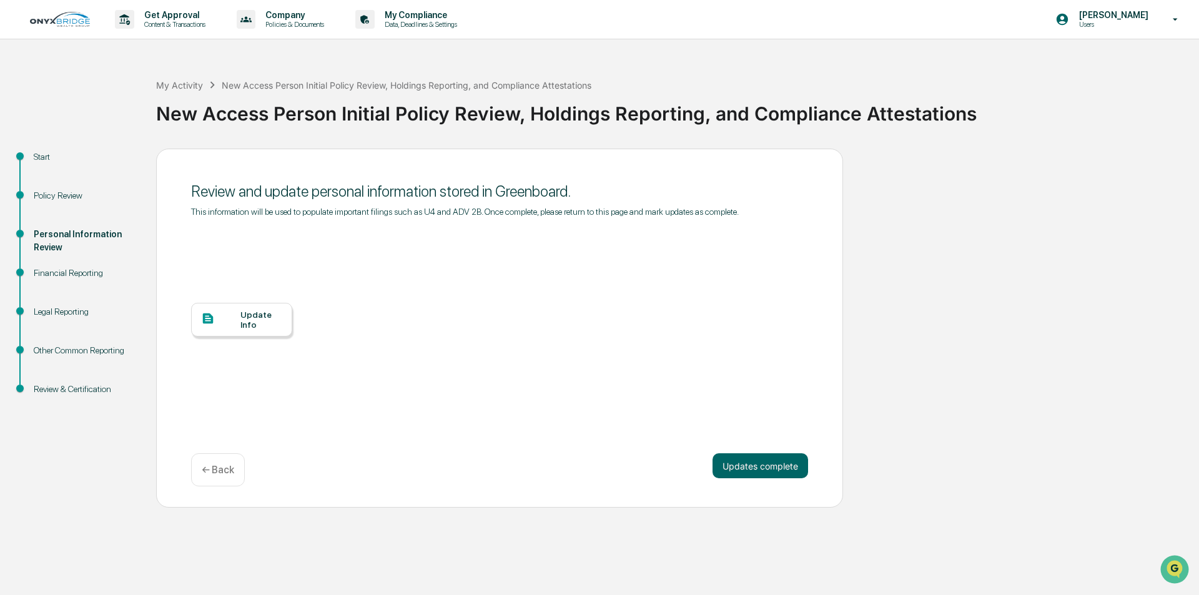
click at [243, 312] on div "Update Info" at bounding box center [261, 320] width 42 height 20
click at [249, 312] on div "Update Info" at bounding box center [261, 320] width 42 height 20
click at [52, 14] on img at bounding box center [60, 19] width 60 height 15
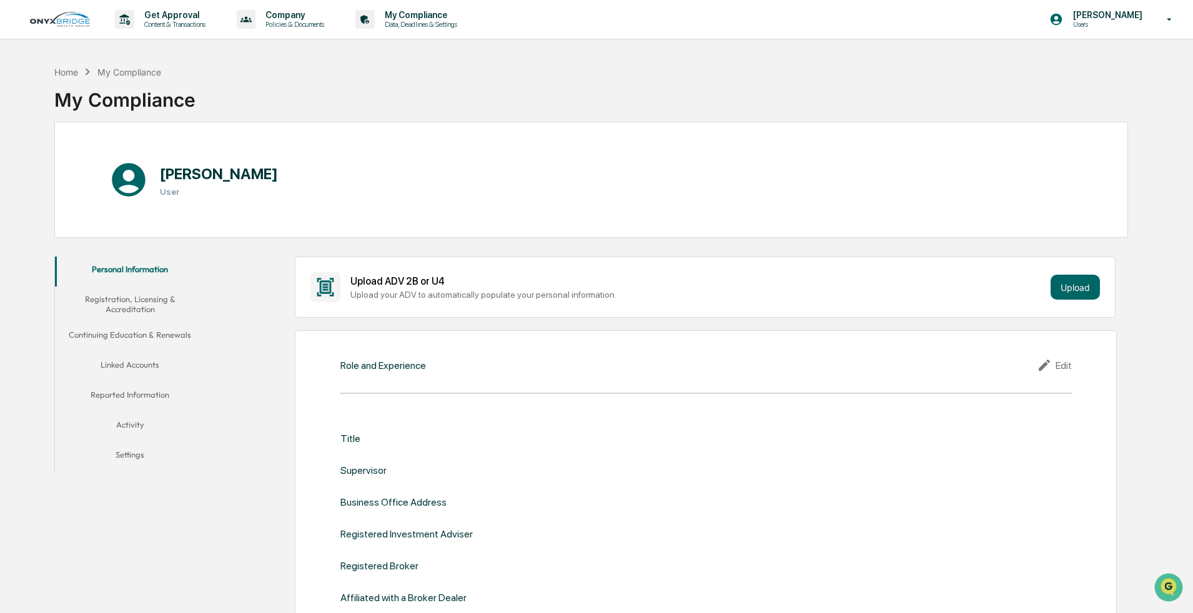
click at [117, 150] on button "Registration, Licensing & Accreditation" at bounding box center [130, 305] width 150 height 36
